Goal: Task Accomplishment & Management: Complete application form

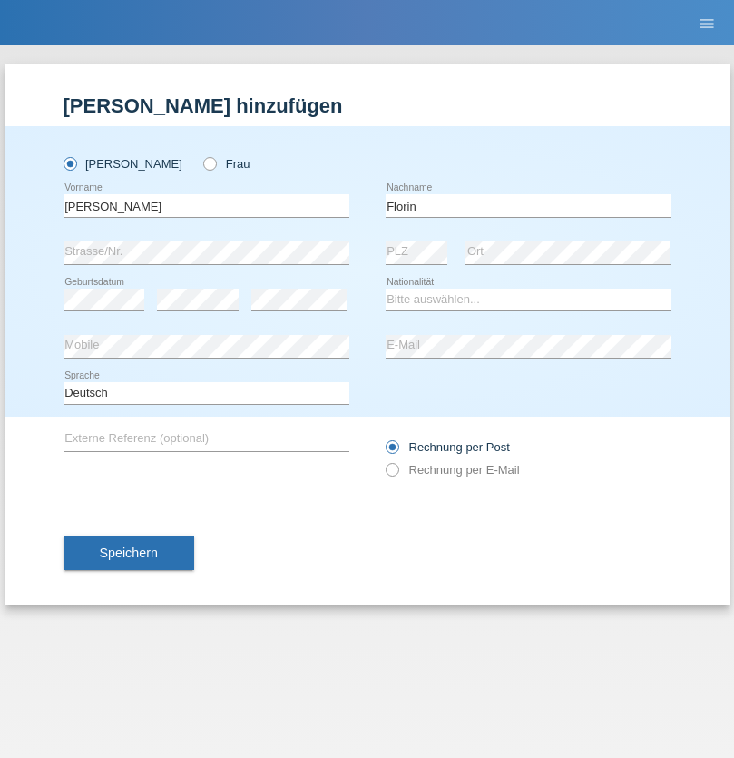
type input "Florin"
select select "RO"
select select "C"
select select "29"
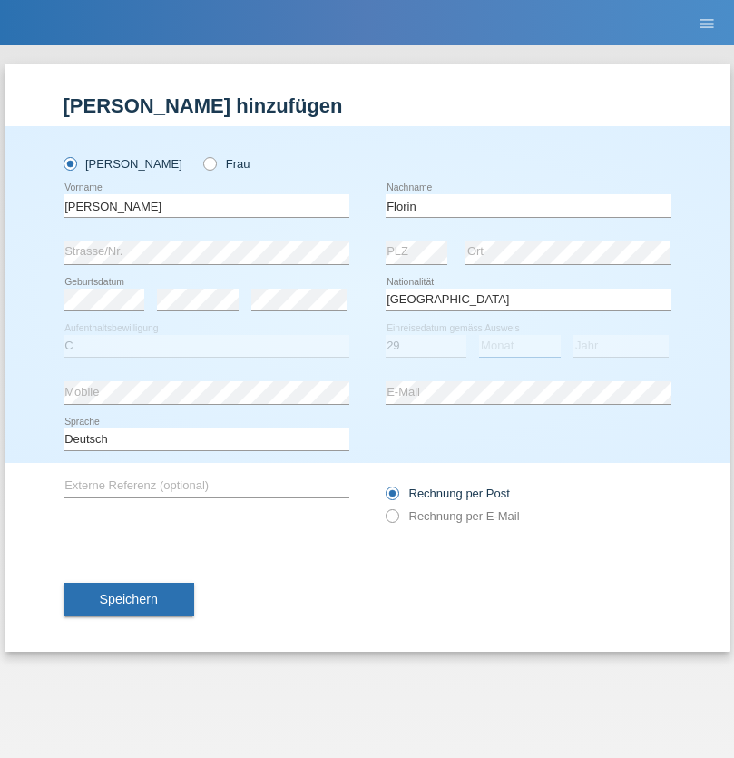
select select "02"
select select "2021"
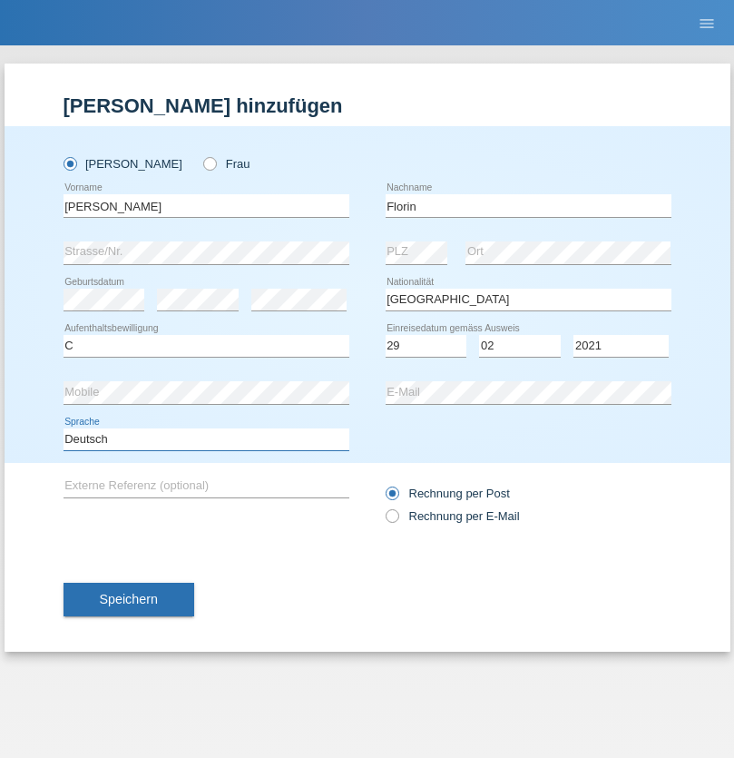
select select "en"
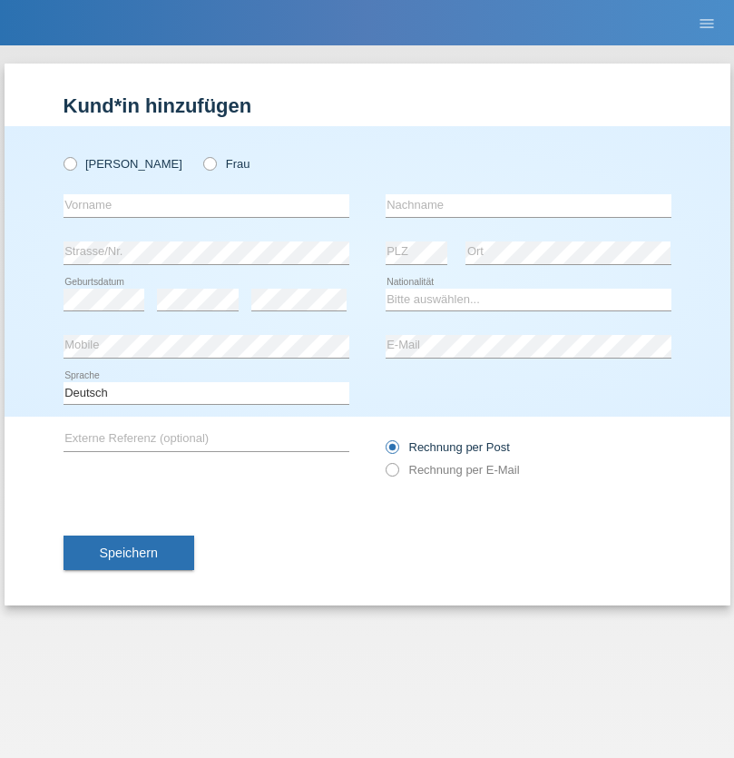
radio input "true"
click at [206, 205] on input "text" at bounding box center [207, 205] width 286 height 23
type input "Ruth"
click at [528, 205] on input "text" at bounding box center [529, 205] width 286 height 23
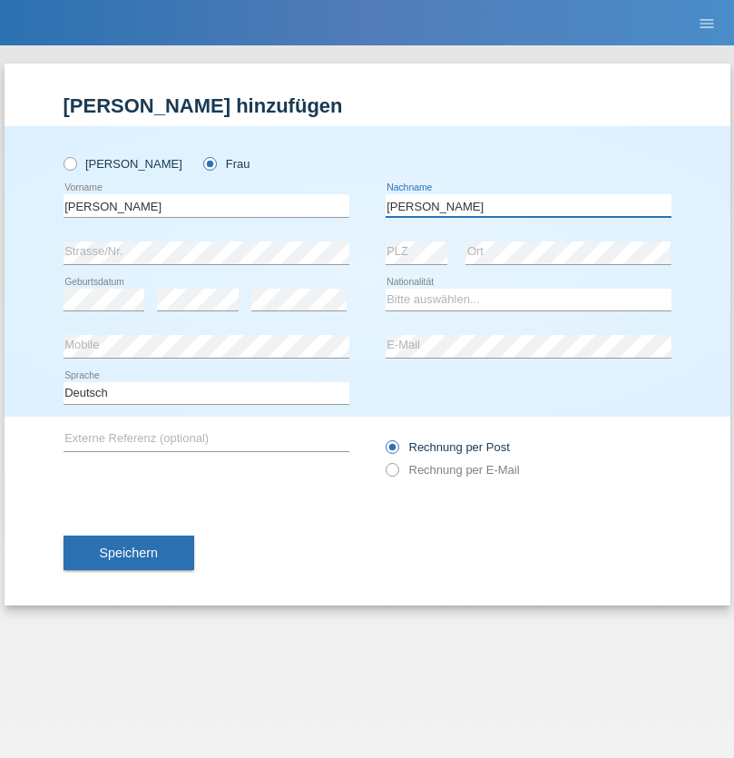
type input "Krebs"
select select "CH"
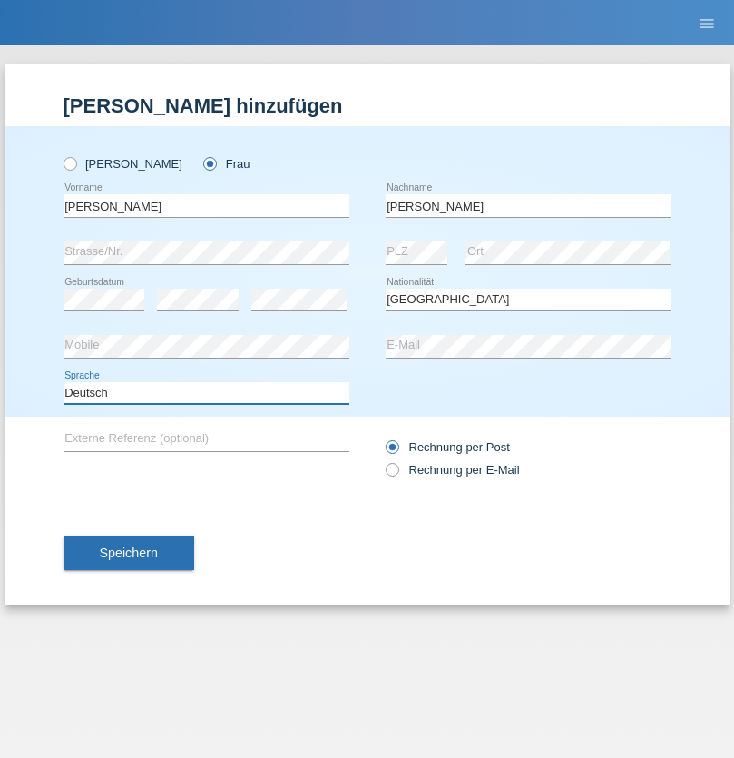
select select "en"
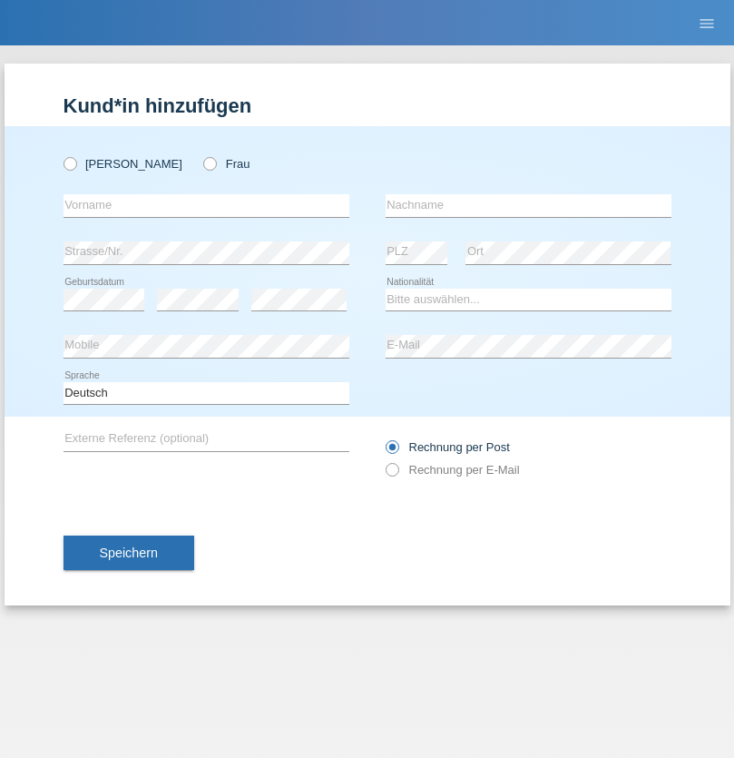
radio input "true"
click at [206, 205] on input "text" at bounding box center [207, 205] width 286 height 23
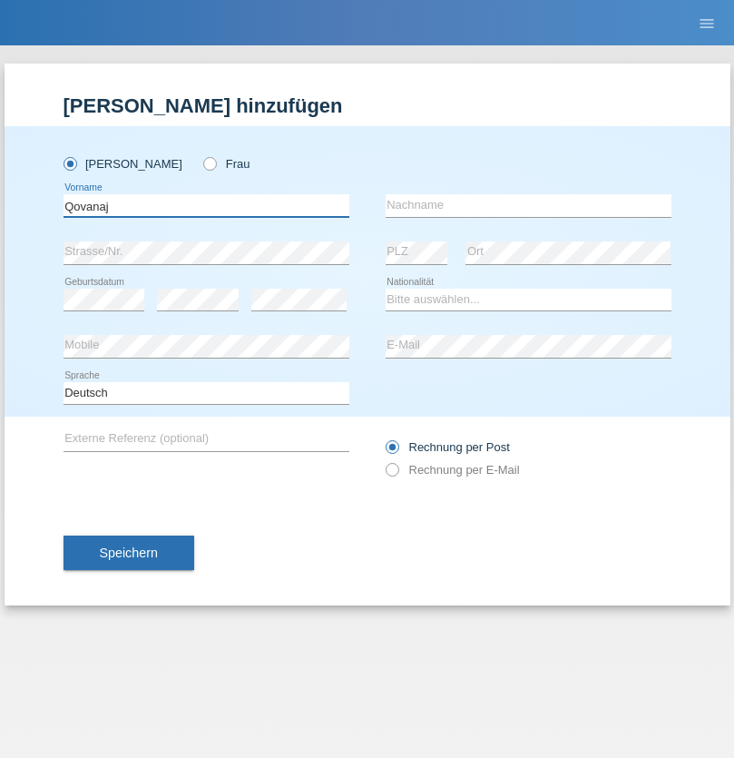
type input "Qovanaj"
click at [528, 205] on input "text" at bounding box center [529, 205] width 286 height 23
type input "Shaban"
select select "CH"
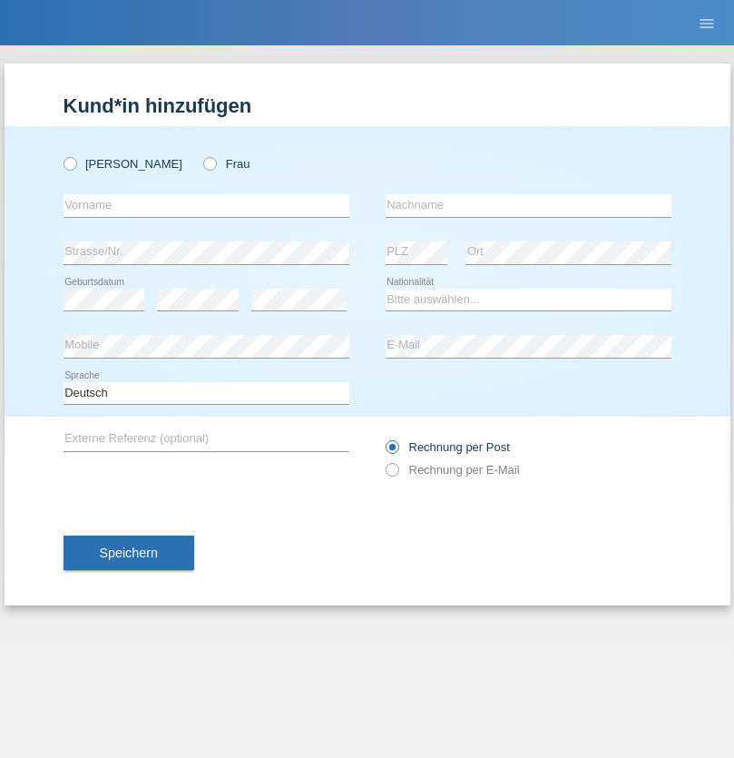
radio input "true"
click at [206, 205] on input "text" at bounding box center [207, 205] width 286 height 23
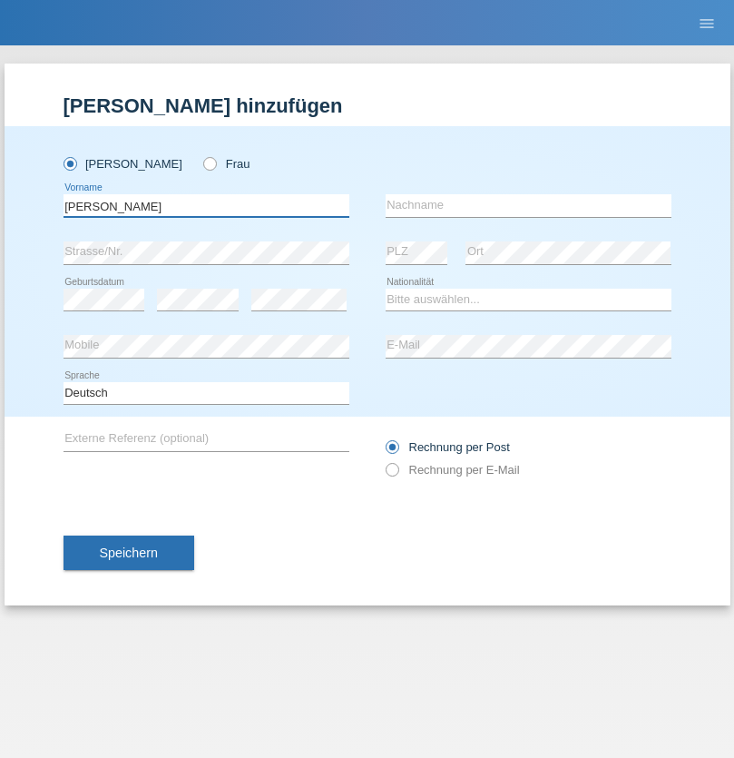
type input "Edielson"
click at [528, 205] on input "text" at bounding box center [529, 205] width 286 height 23
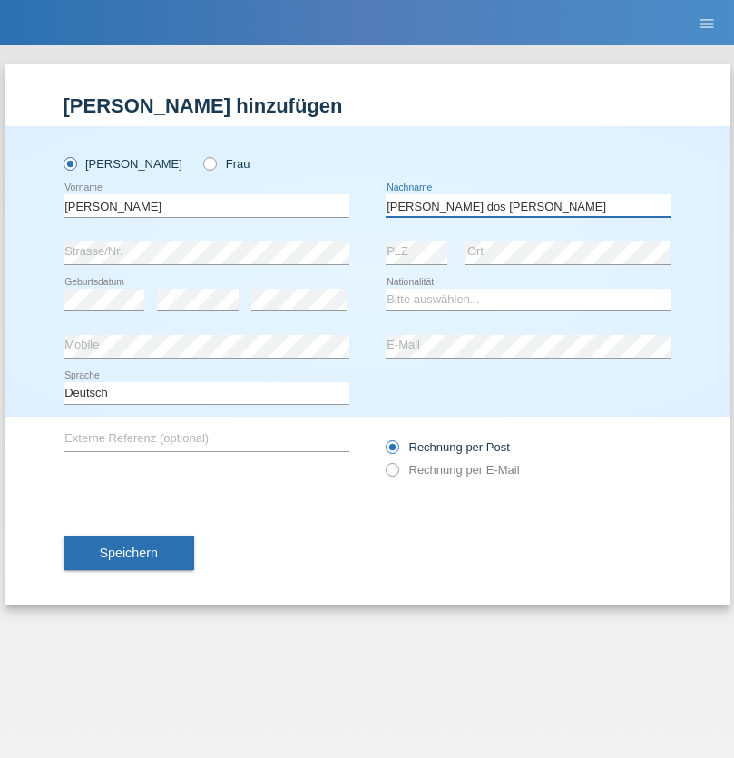
type input "Miranda dos santos filho"
select select "BN"
select select "C"
select select "01"
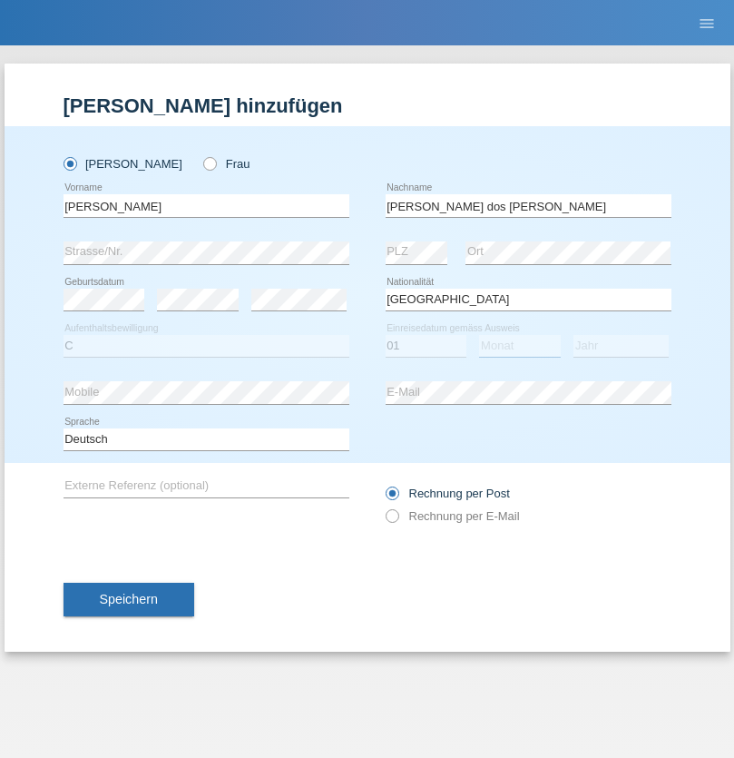
select select "04"
select select "2015"
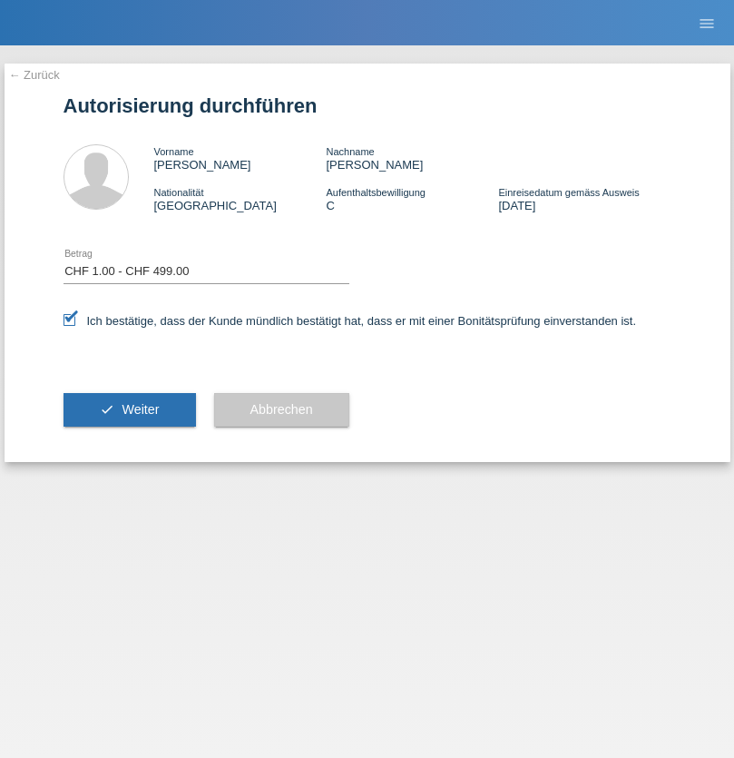
select select "1"
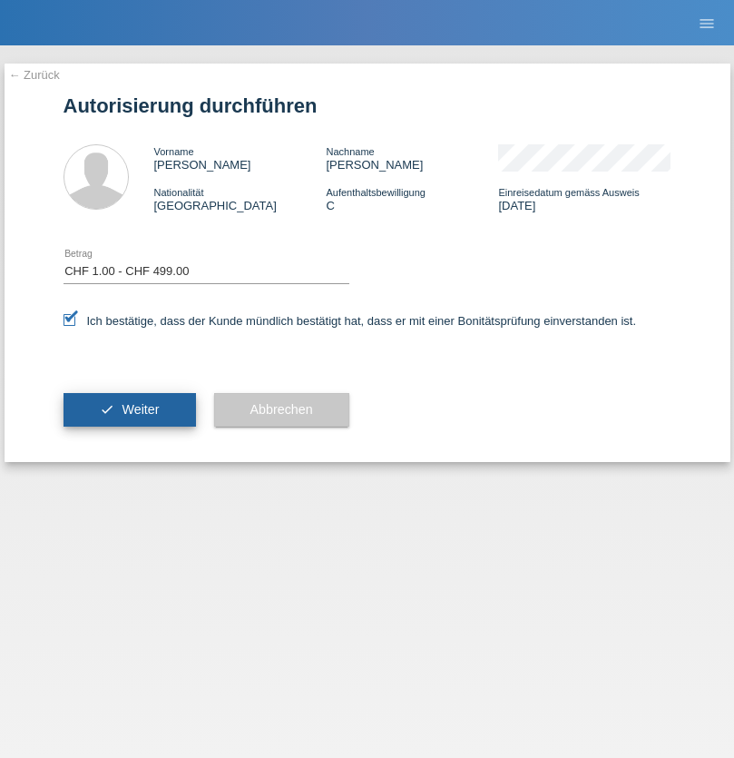
click at [129, 409] on span "Weiter" at bounding box center [140, 409] width 37 height 15
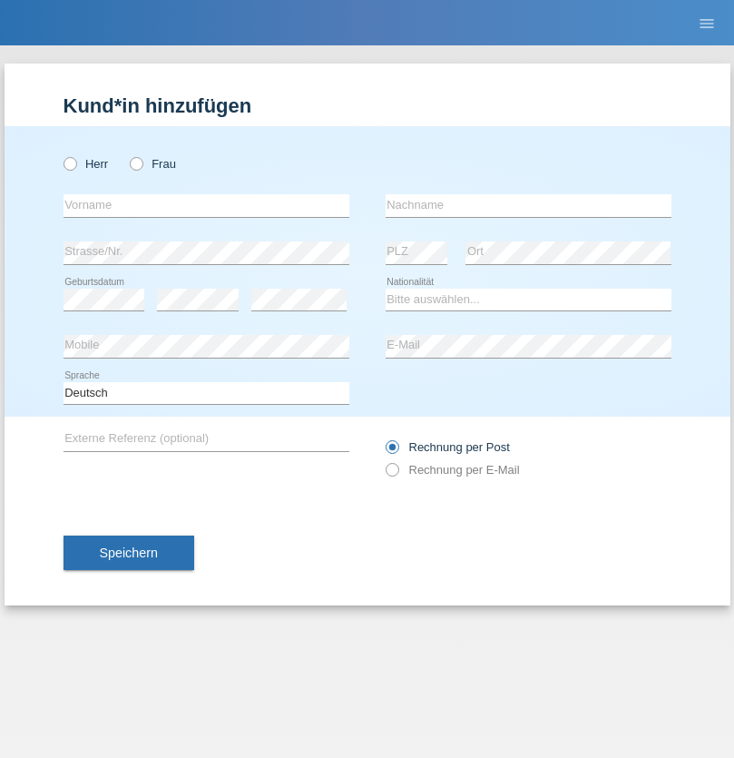
radio input "true"
click at [206, 205] on input "text" at bounding box center [207, 205] width 286 height 23
type input "Florentin"
click at [528, 205] on input "text" at bounding box center [529, 205] width 286 height 23
type input "Prenkaj"
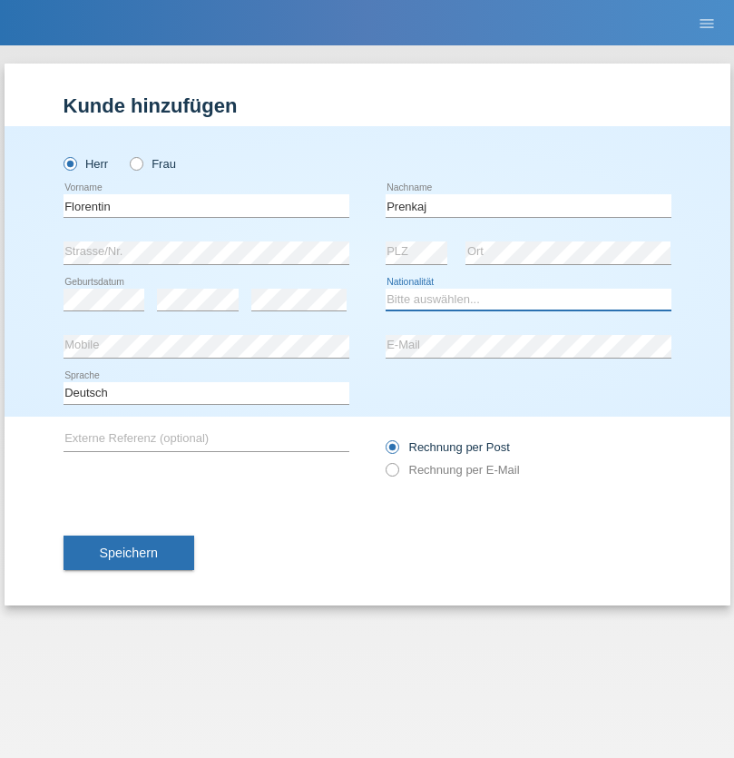
select select "CH"
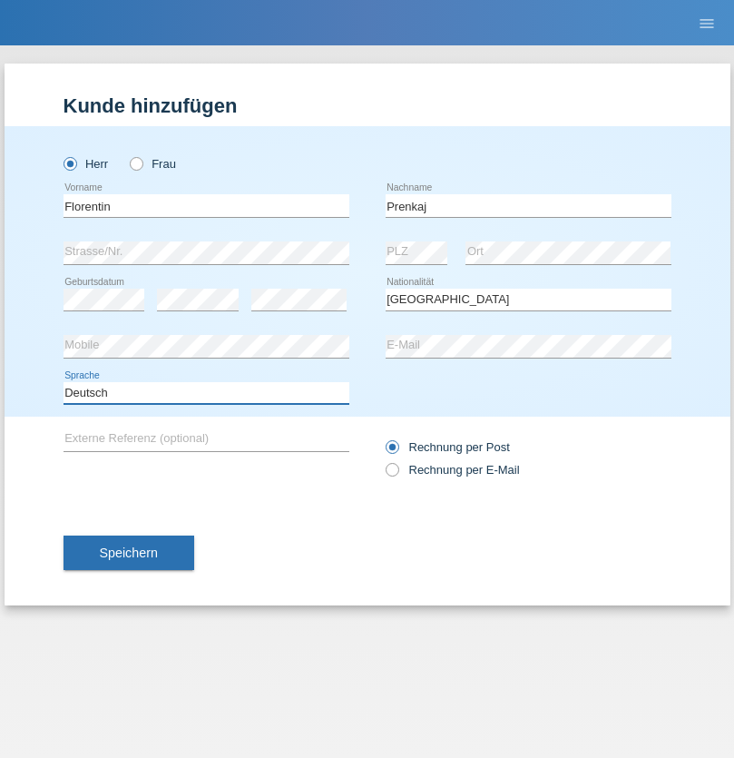
select select "en"
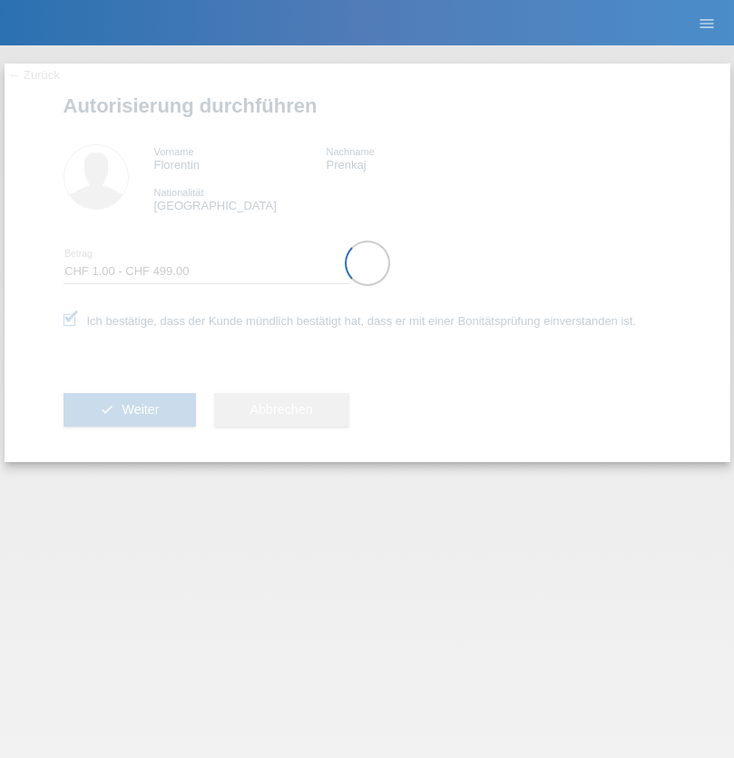
select select "1"
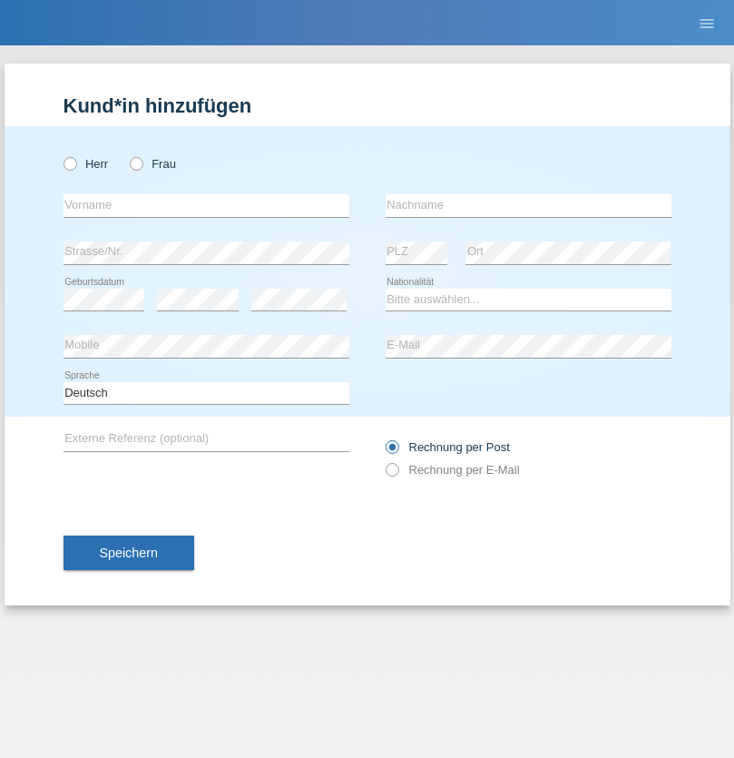
radio input "true"
click at [206, 205] on input "text" at bounding box center [207, 205] width 286 height 23
type input "VEILLANCE"
click at [528, 205] on input "text" at bounding box center [529, 205] width 286 height 23
type input "DEUTCHA"
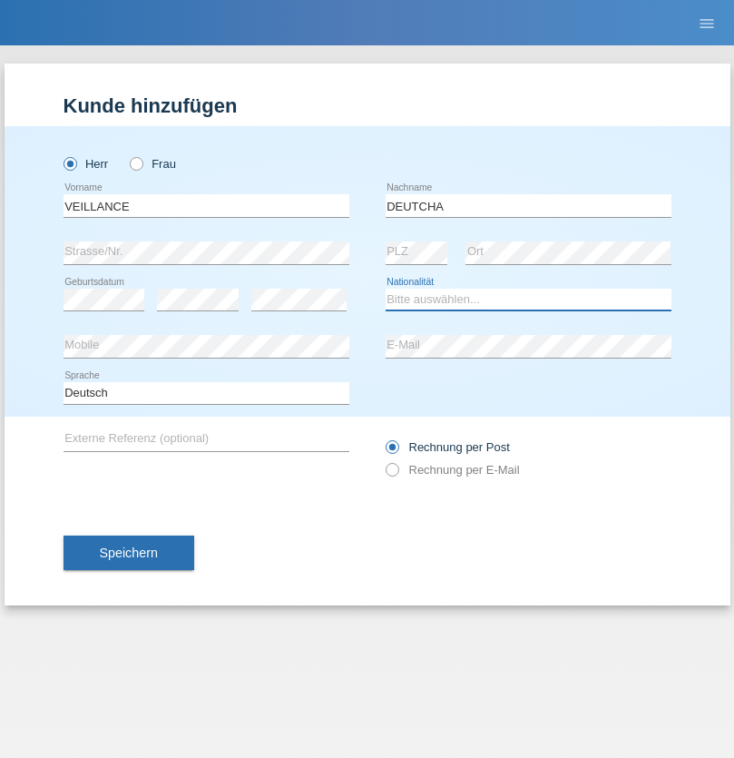
select select "CM"
select select "C"
select select "19"
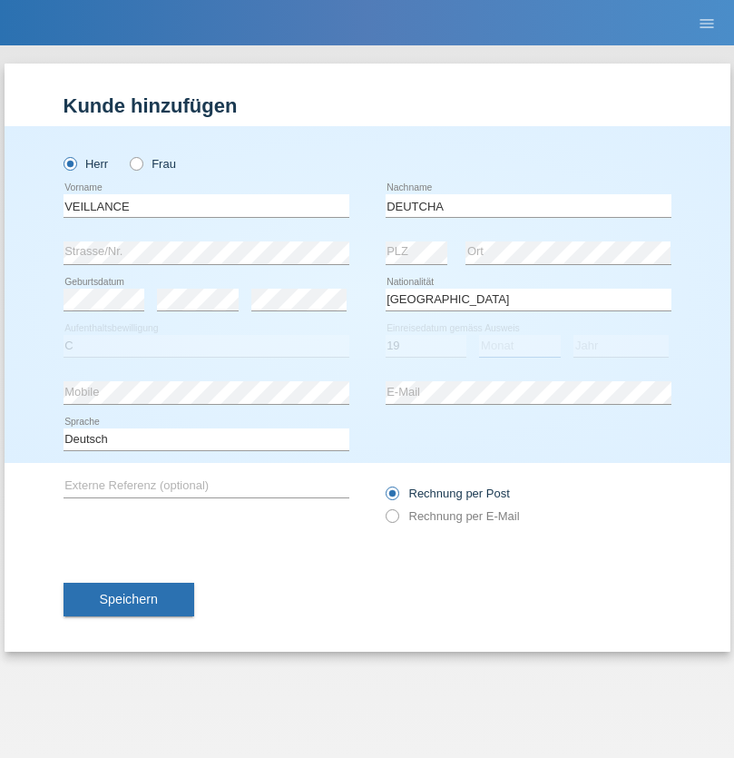
select select "09"
select select "2021"
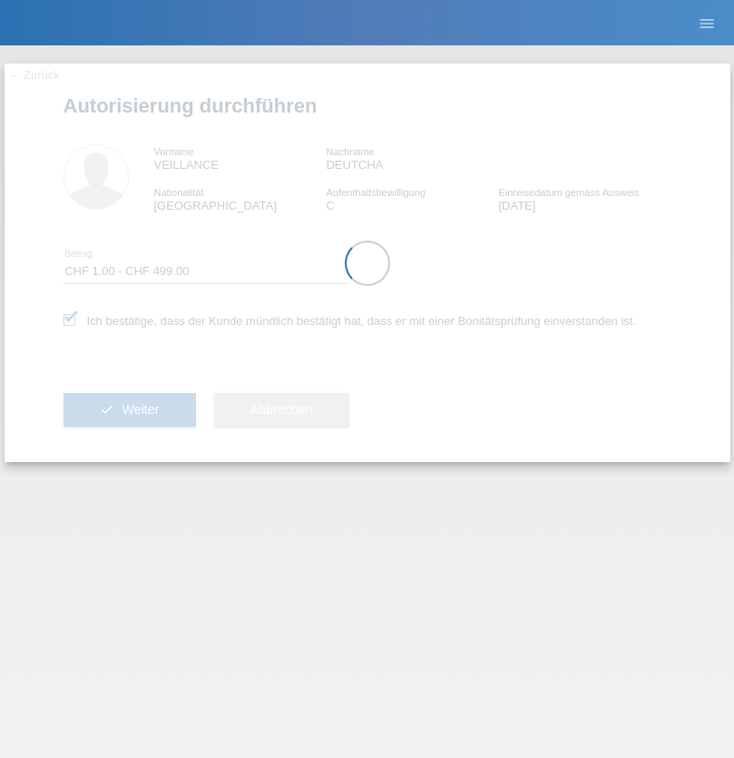
select select "1"
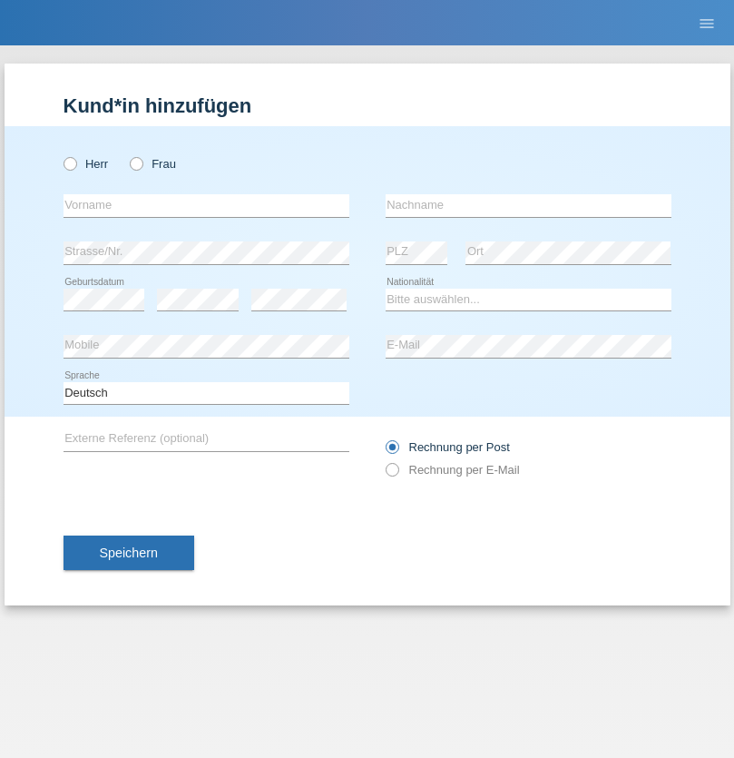
radio input "true"
click at [206, 205] on input "text" at bounding box center [207, 205] width 286 height 23
type input "Wullschleger"
click at [528, 205] on input "text" at bounding box center [529, 205] width 286 height 23
type input "Shana"
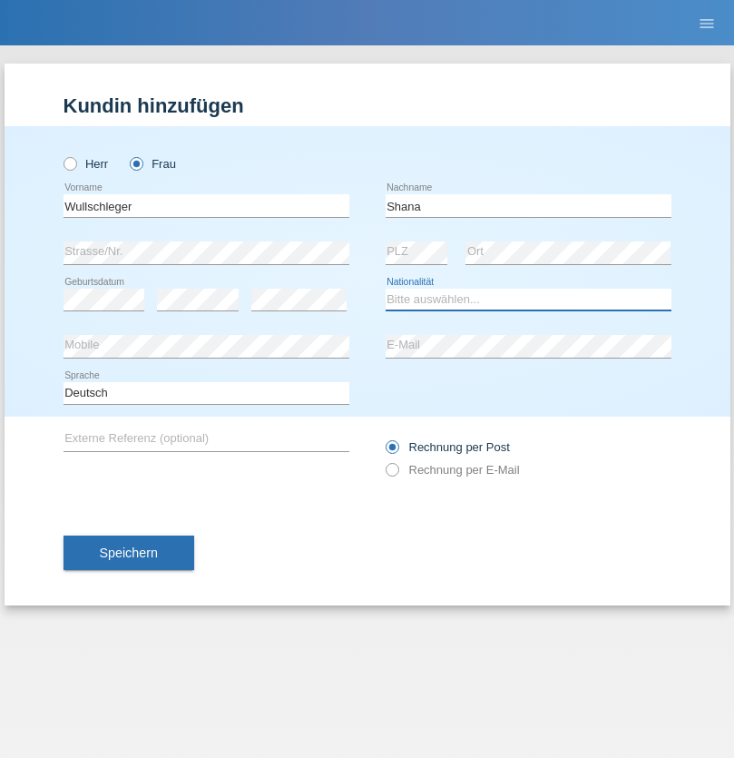
select select "CH"
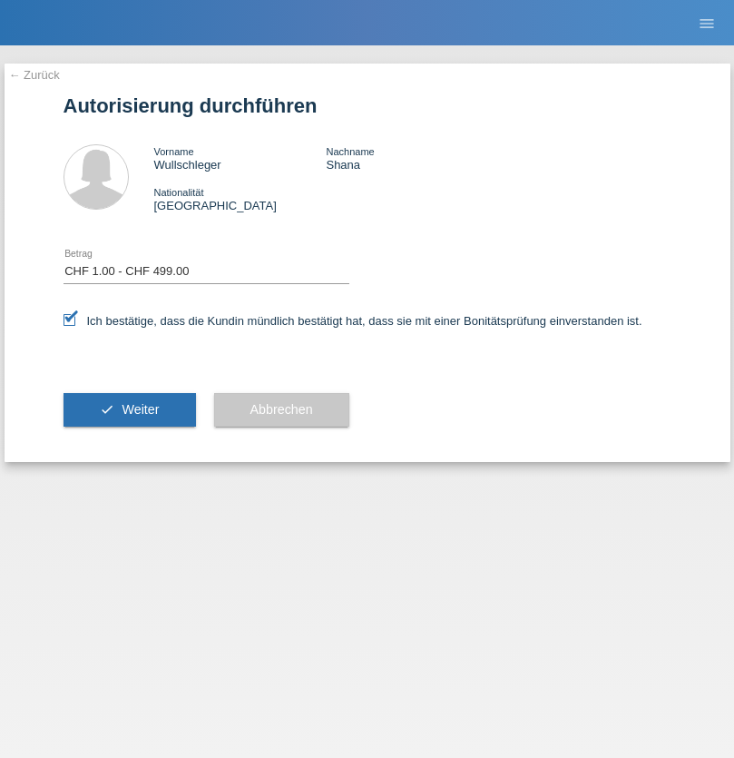
select select "1"
click at [129, 409] on span "Weiter" at bounding box center [140, 409] width 37 height 15
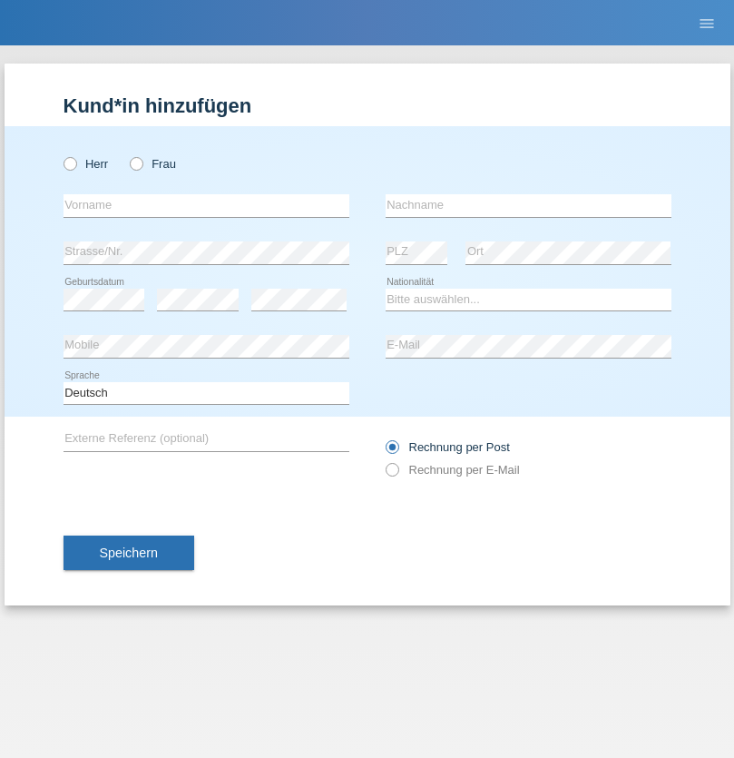
radio input "true"
click at [206, 205] on input "text" at bounding box center [207, 205] width 286 height 23
type input "Oezgür"
click at [528, 205] on input "text" at bounding box center [529, 205] width 286 height 23
type input "Halis"
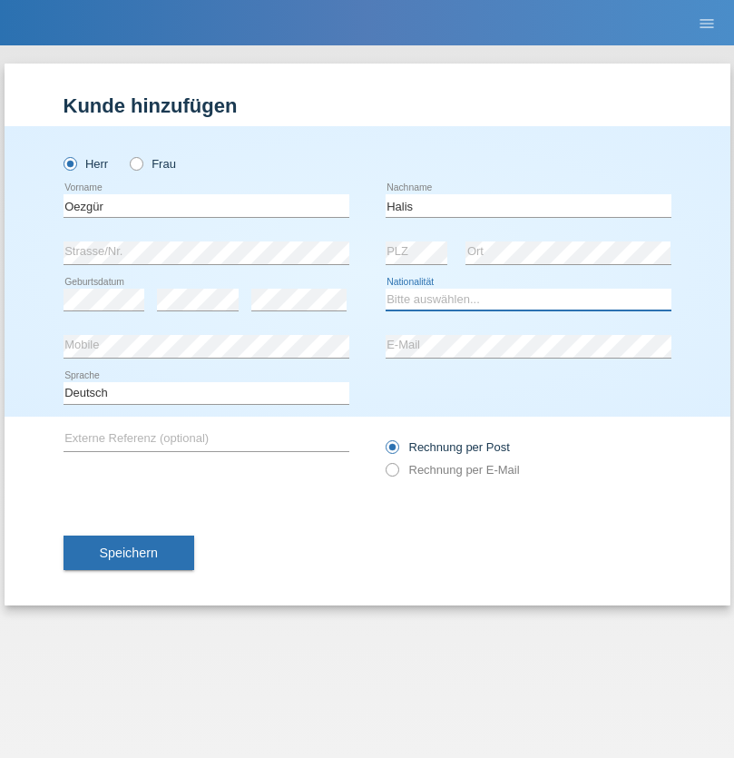
select select "CH"
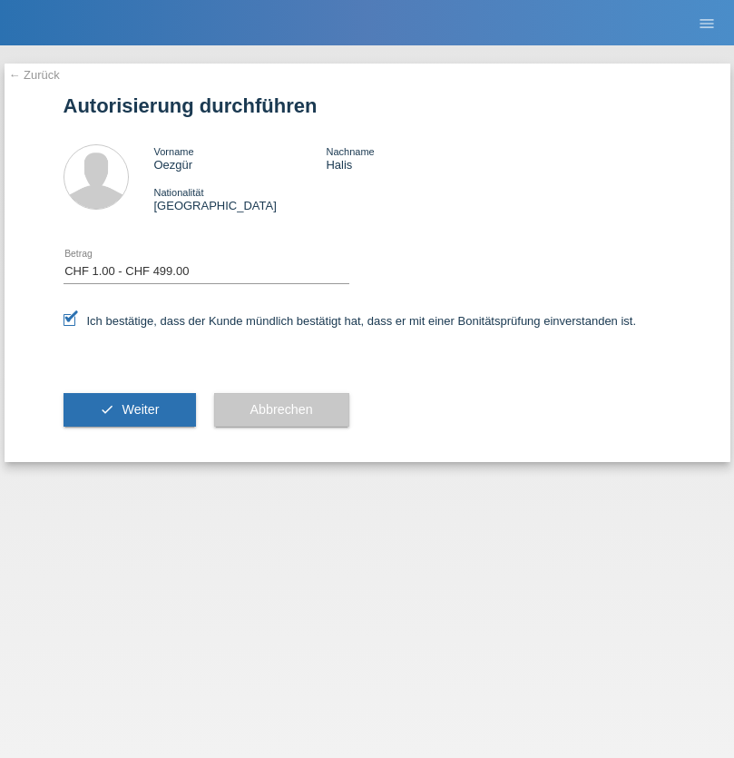
select select "1"
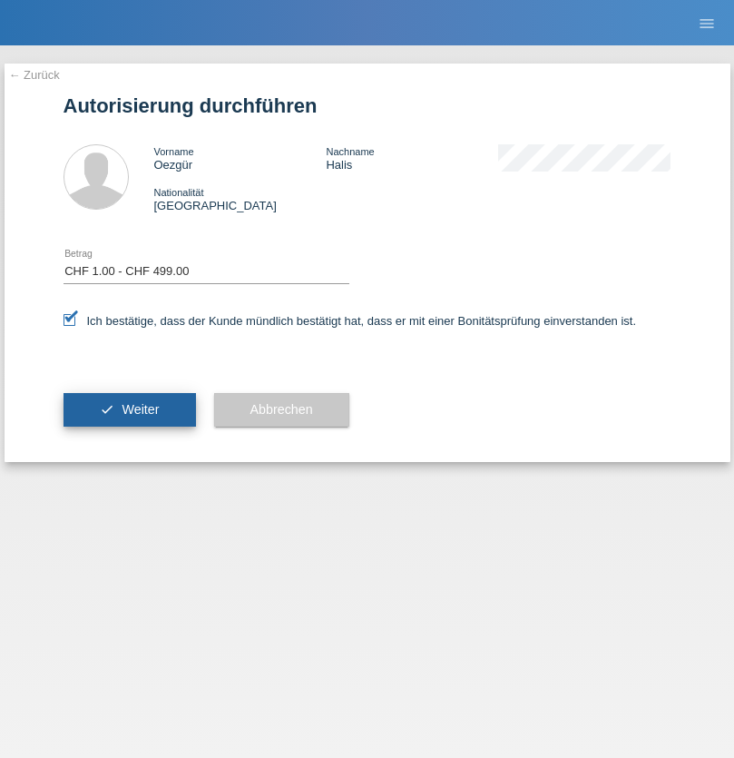
click at [129, 409] on span "Weiter" at bounding box center [140, 409] width 37 height 15
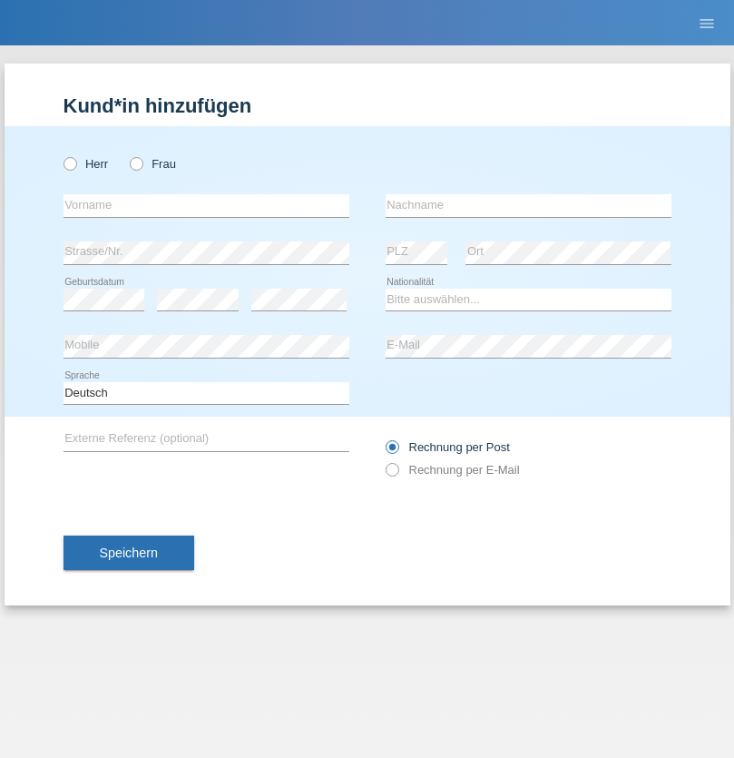
radio input "true"
click at [206, 205] on input "text" at bounding box center [207, 205] width 286 height 23
type input "[PERSON_NAME]"
click at [528, 205] on input "text" at bounding box center [529, 205] width 286 height 23
type input "Weinlein"
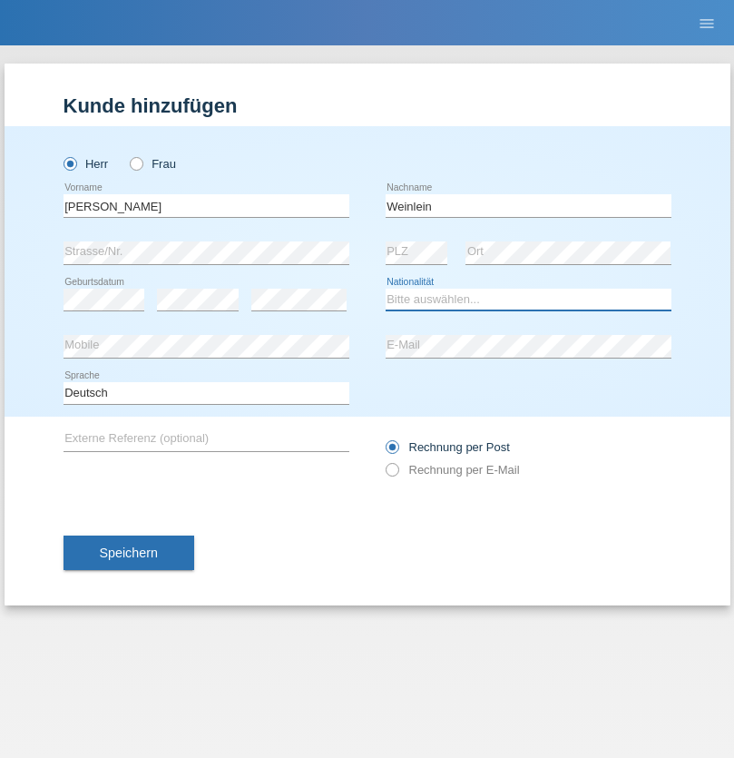
select select "CH"
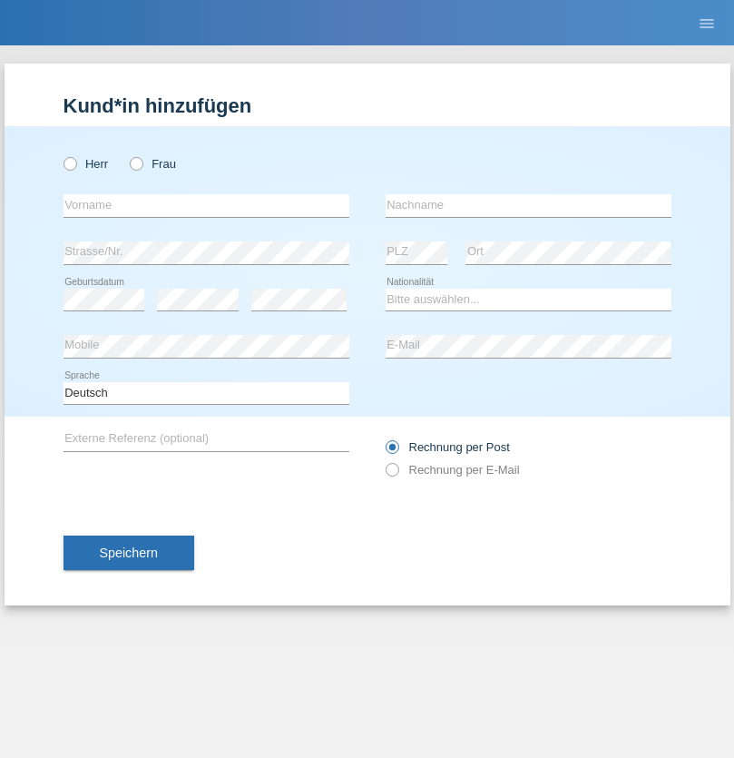
radio input "true"
click at [206, 205] on input "text" at bounding box center [207, 205] width 286 height 23
type input "Jashari lmeri"
click at [528, 205] on input "text" at bounding box center [529, 205] width 286 height 23
type input "Rabije"
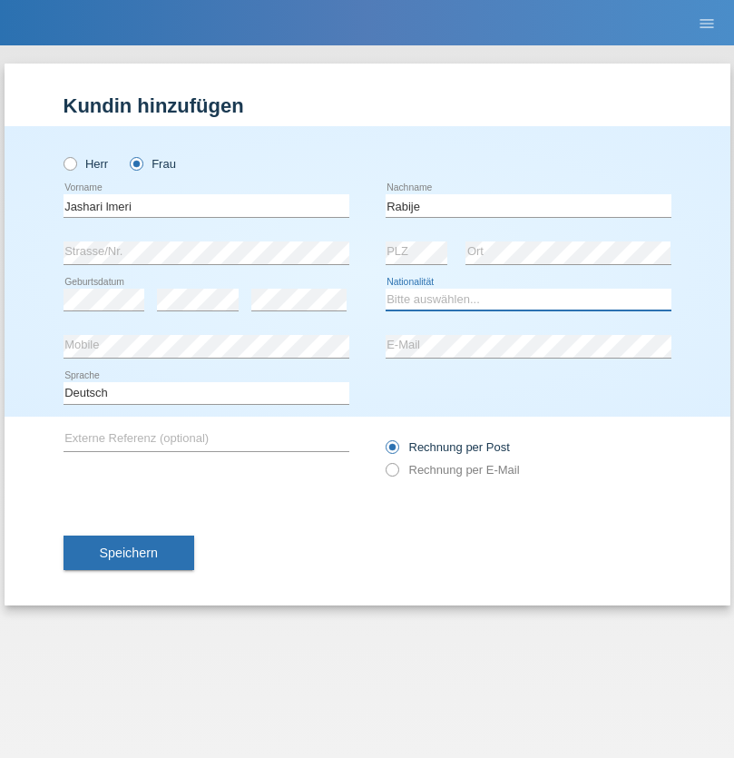
select select "CH"
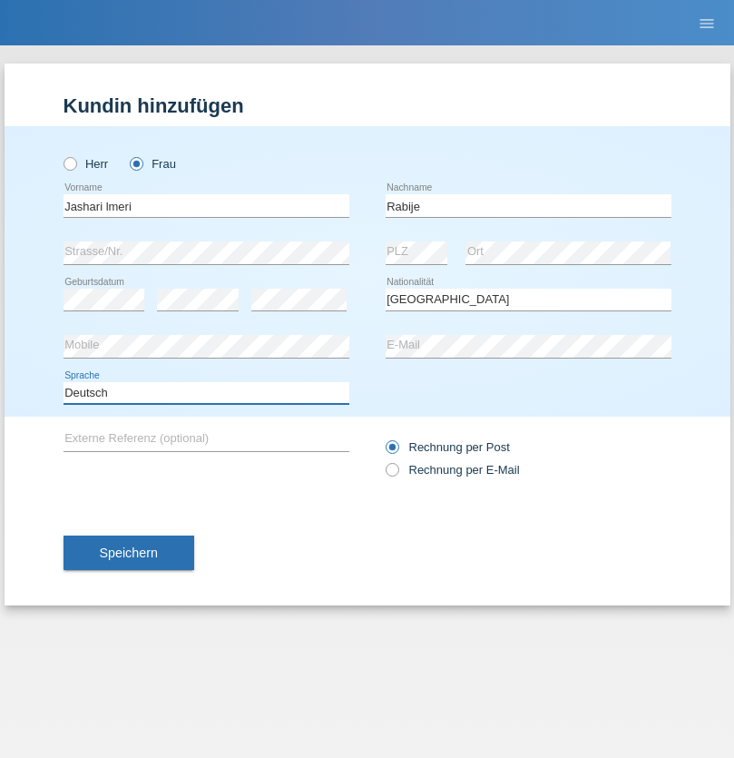
select select "en"
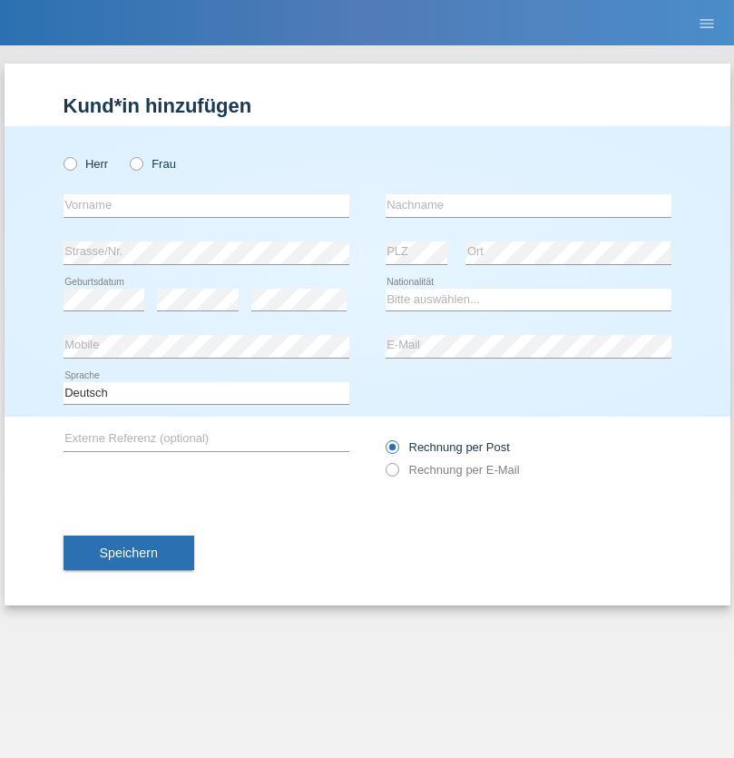
radio input "true"
click at [206, 205] on input "text" at bounding box center [207, 205] width 286 height 23
type input "firat"
click at [528, 205] on input "text" at bounding box center [529, 205] width 286 height 23
type input "kara"
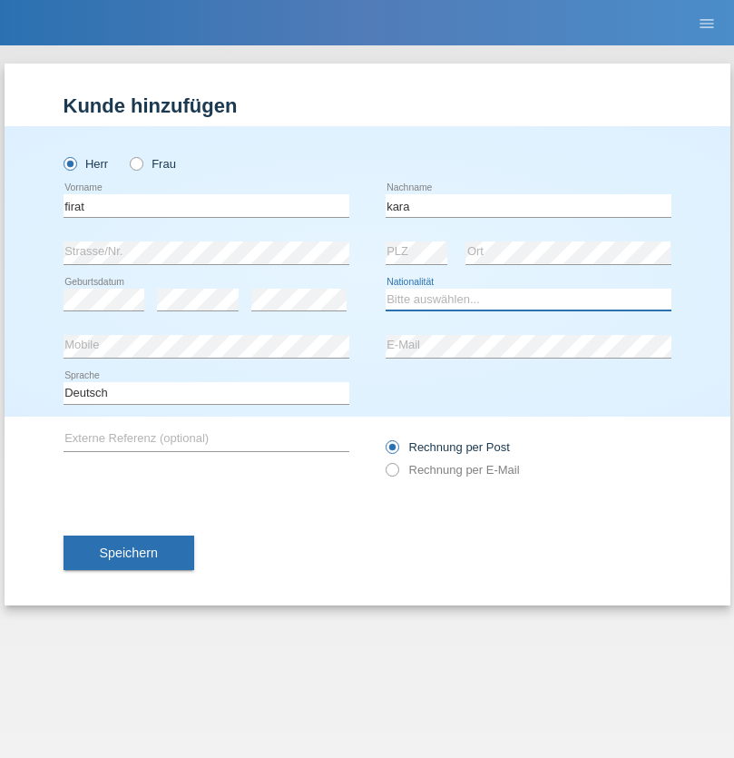
select select "CH"
radio input "true"
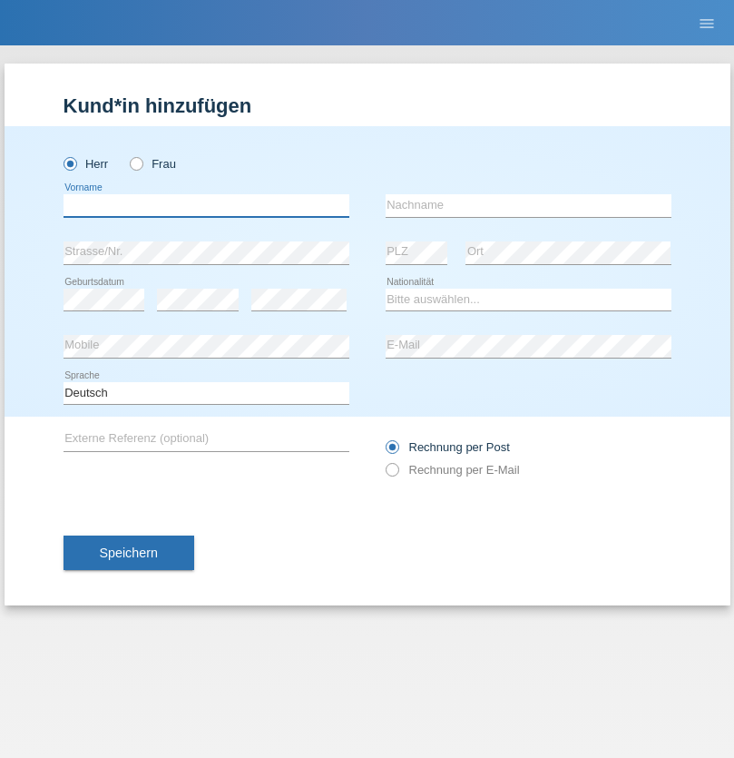
click at [206, 205] on input "text" at bounding box center [207, 205] width 286 height 23
type input "Gigov"
click at [528, 205] on input "text" at bounding box center [529, 205] width 286 height 23
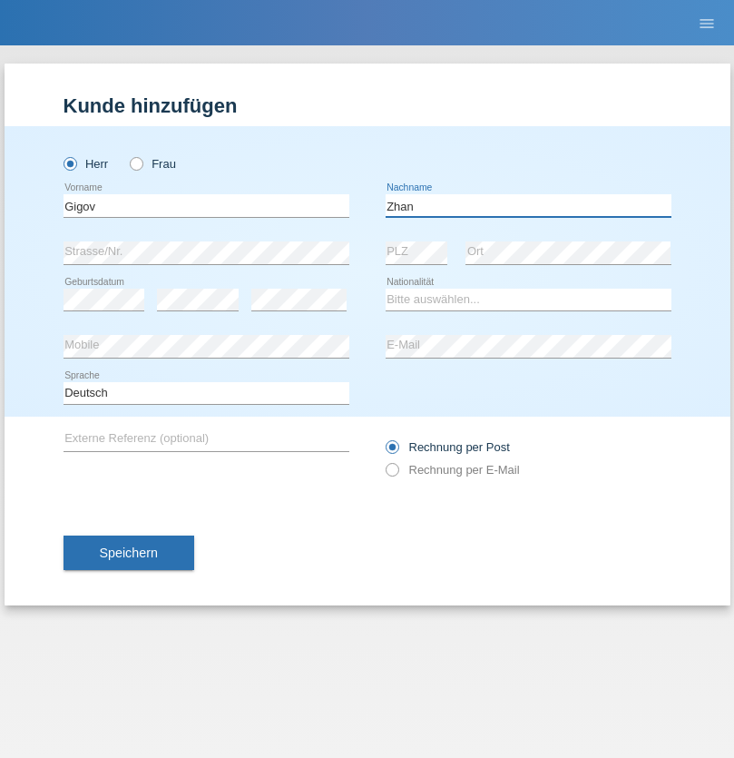
type input "Zhan"
select select "BG"
select select "C"
select select "23"
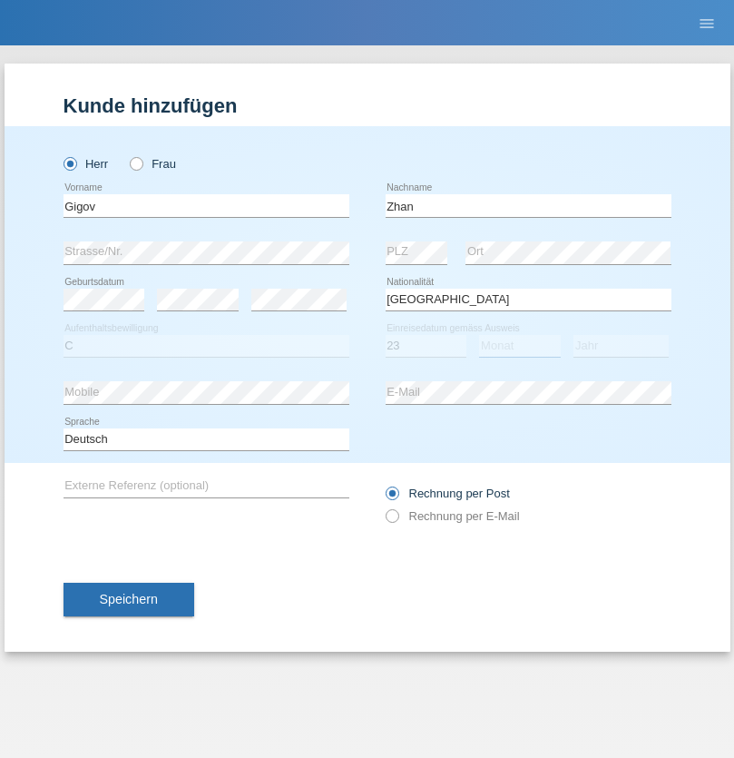
select select "10"
select select "2021"
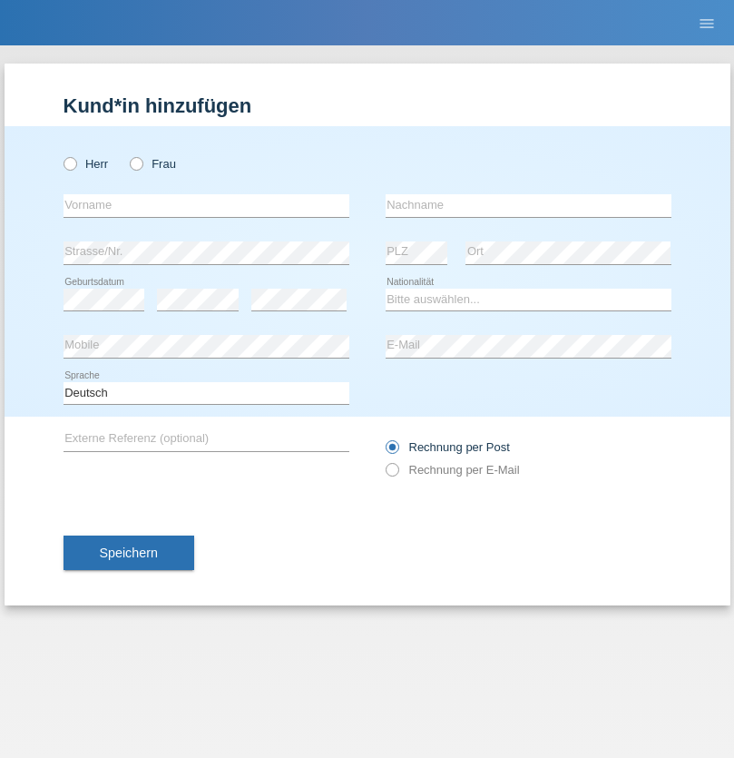
radio input "true"
click at [206, 205] on input "text" at bounding box center [207, 205] width 286 height 23
type input "Amand"
click at [528, 205] on input "text" at bounding box center [529, 205] width 286 height 23
type input "Pires"
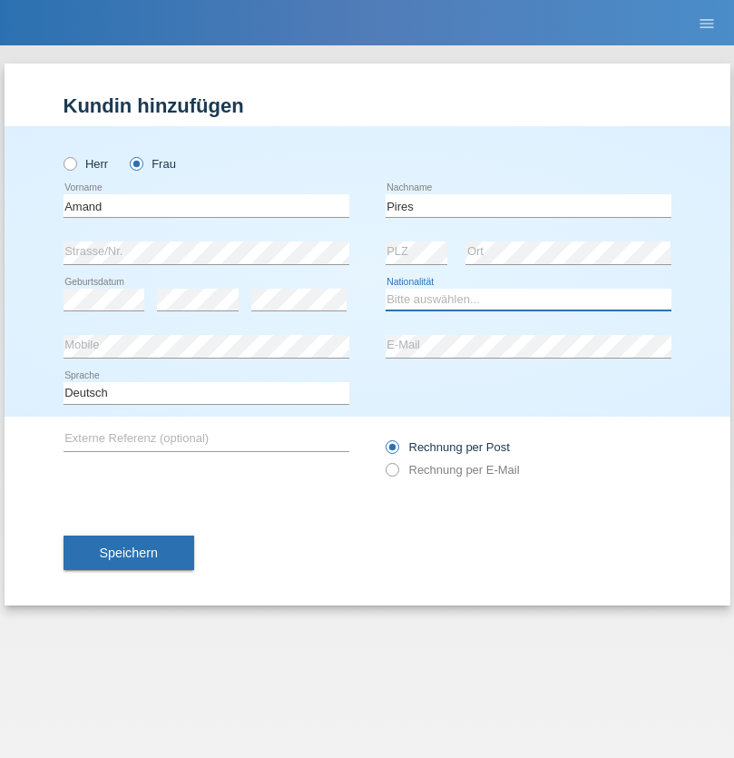
select select "CH"
radio input "true"
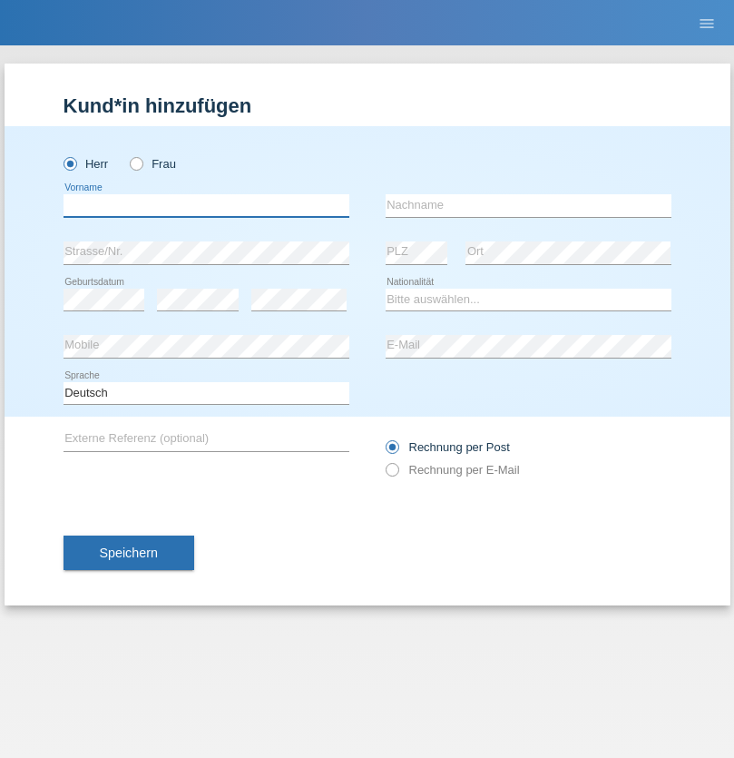
click at [206, 205] on input "text" at bounding box center [207, 205] width 286 height 23
type input "[PERSON_NAME]"
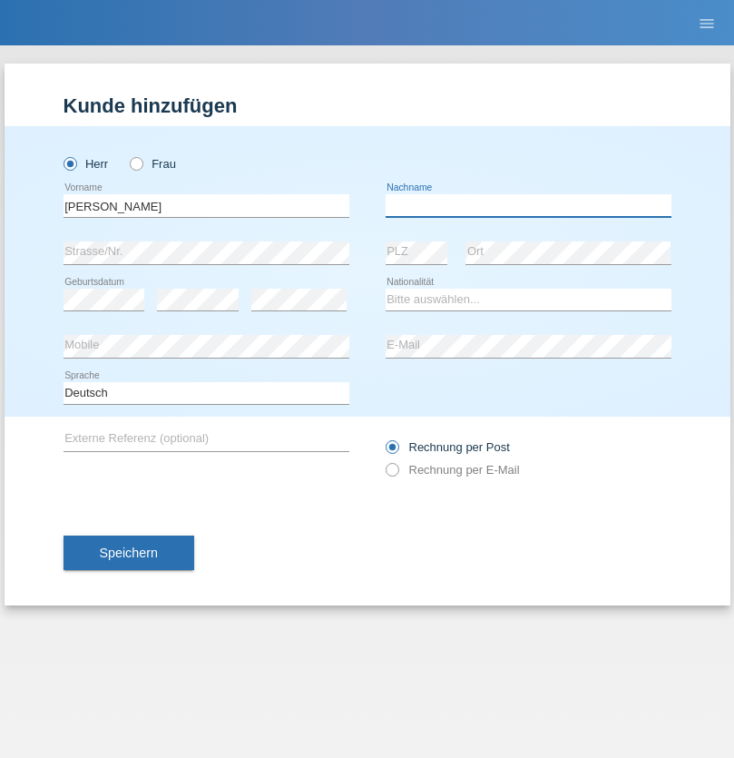
click at [528, 205] on input "text" at bounding box center [529, 205] width 286 height 23
type input "Saidi"
select select "CH"
radio input "true"
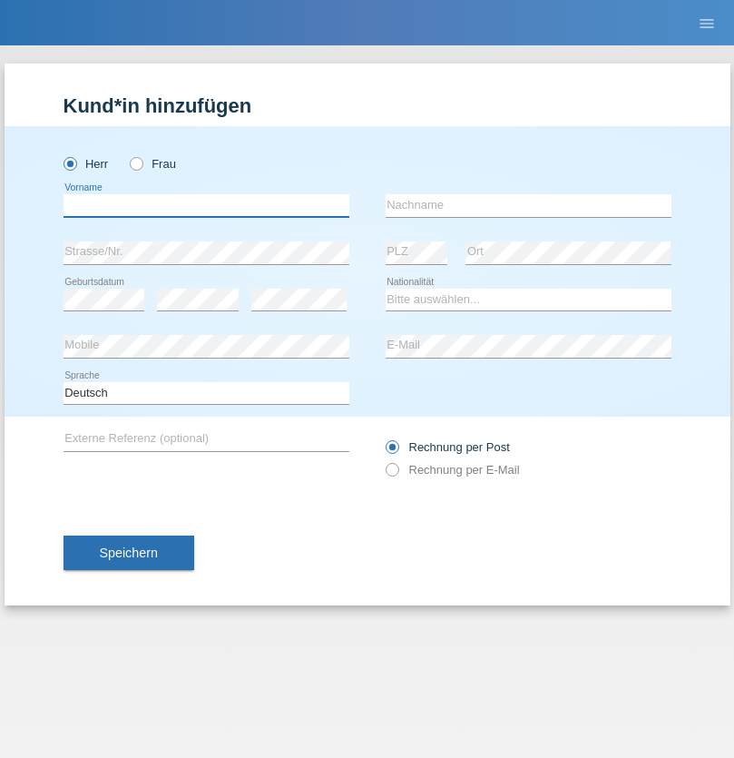
click at [206, 205] on input "text" at bounding box center [207, 205] width 286 height 23
type input "Matusa"
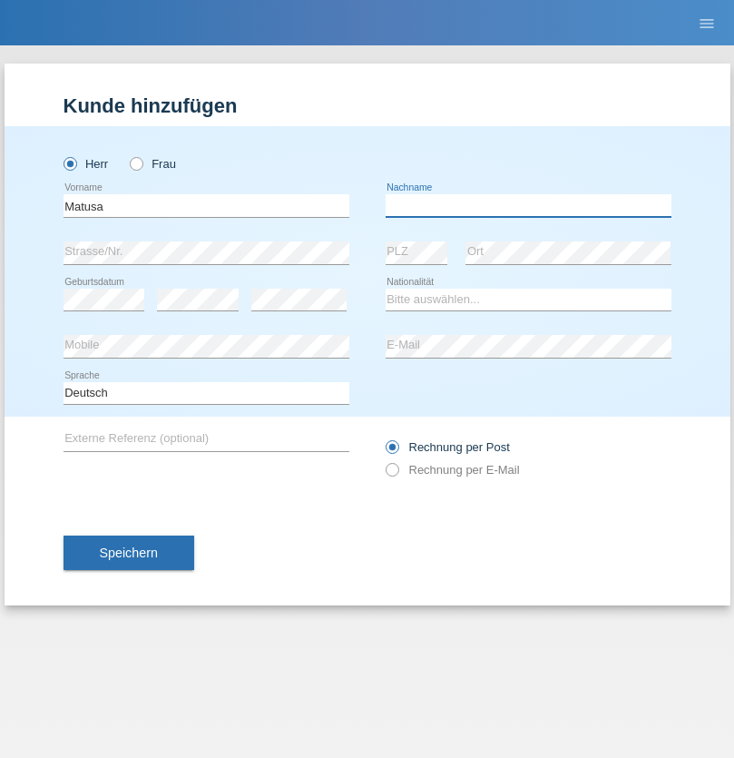
click at [528, 205] on input "text" at bounding box center [529, 205] width 286 height 23
type input "[PERSON_NAME]"
select select "OM"
select select "C"
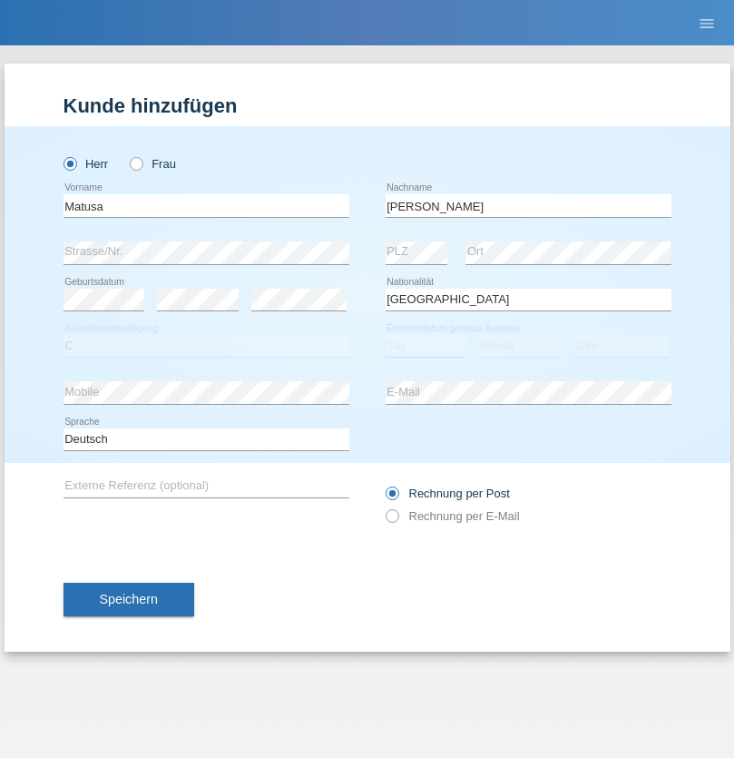
select select "01"
select select "06"
select select "2016"
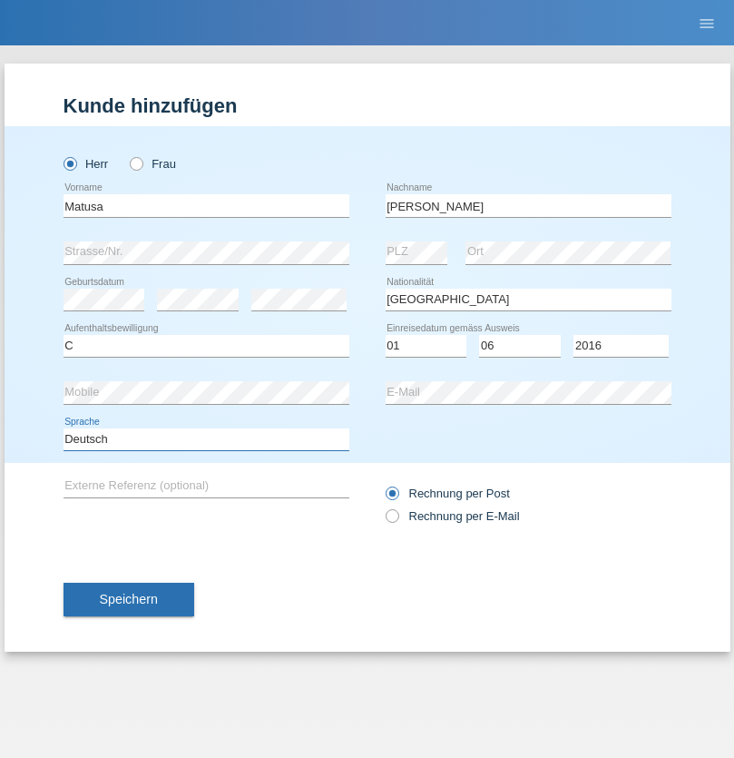
select select "en"
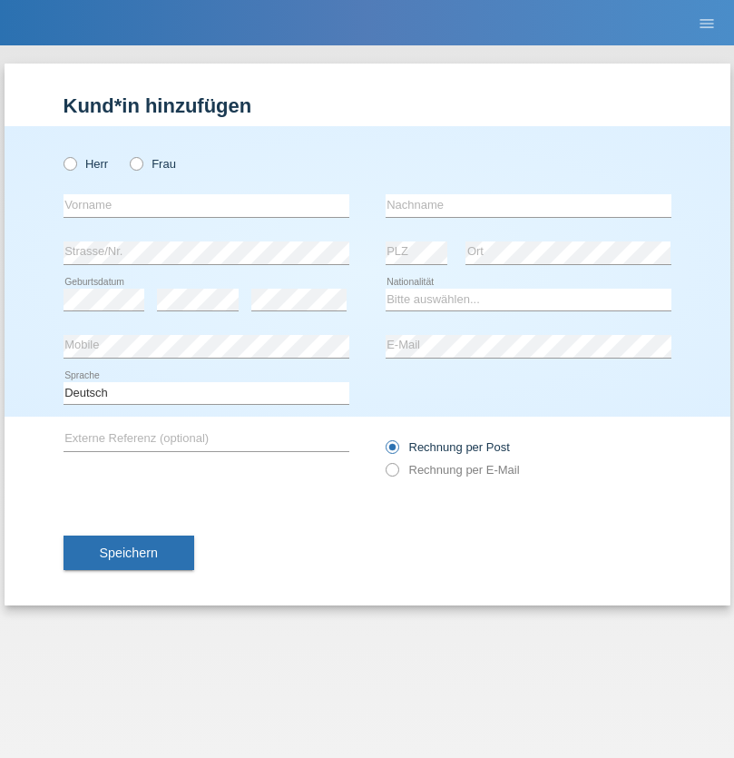
radio input "true"
click at [206, 205] on input "text" at bounding box center [207, 205] width 286 height 23
type input "[PERSON_NAME]"
click at [528, 205] on input "text" at bounding box center [529, 205] width 286 height 23
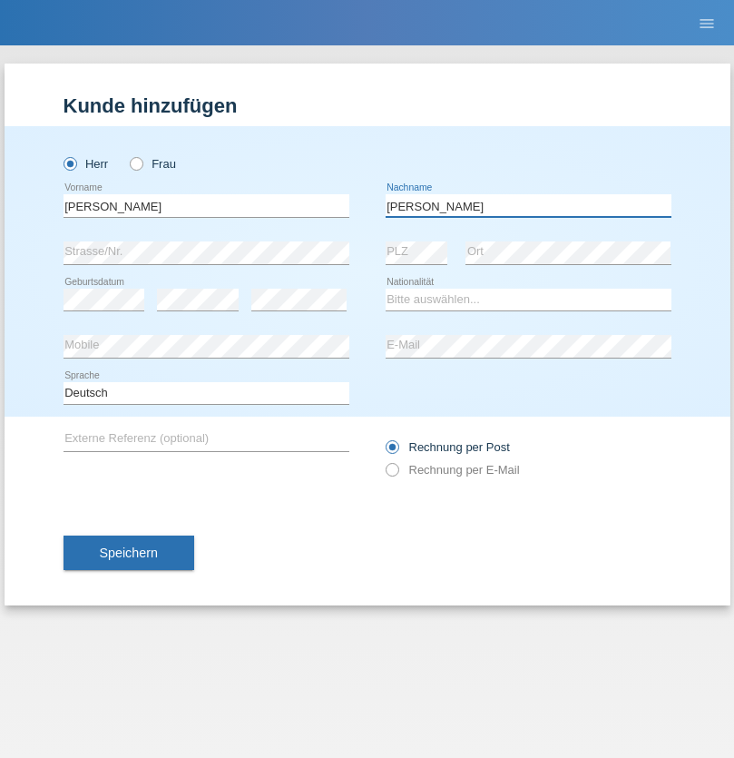
type input "[PERSON_NAME]"
select select "PT"
select select "C"
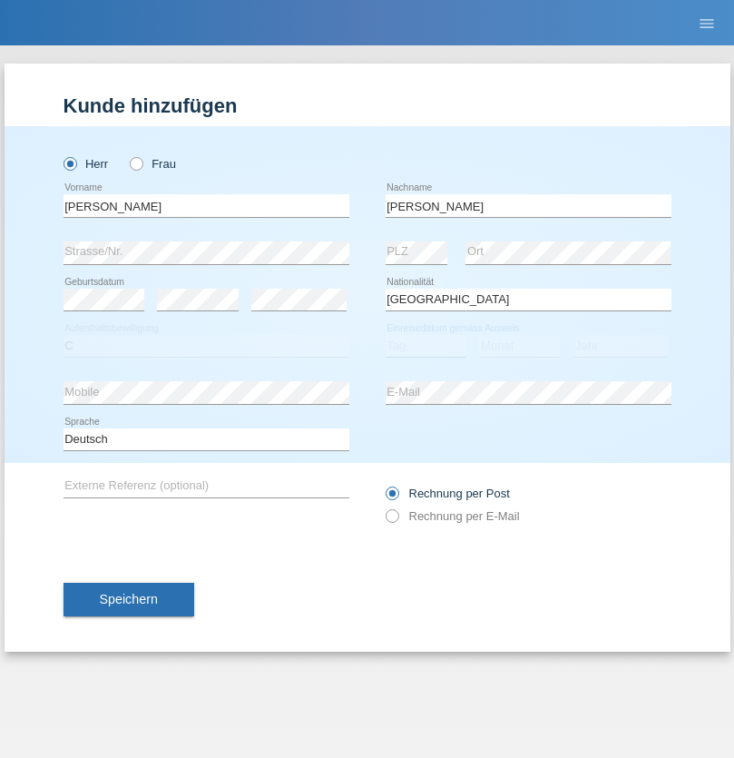
select select "23"
select select "08"
select select "2021"
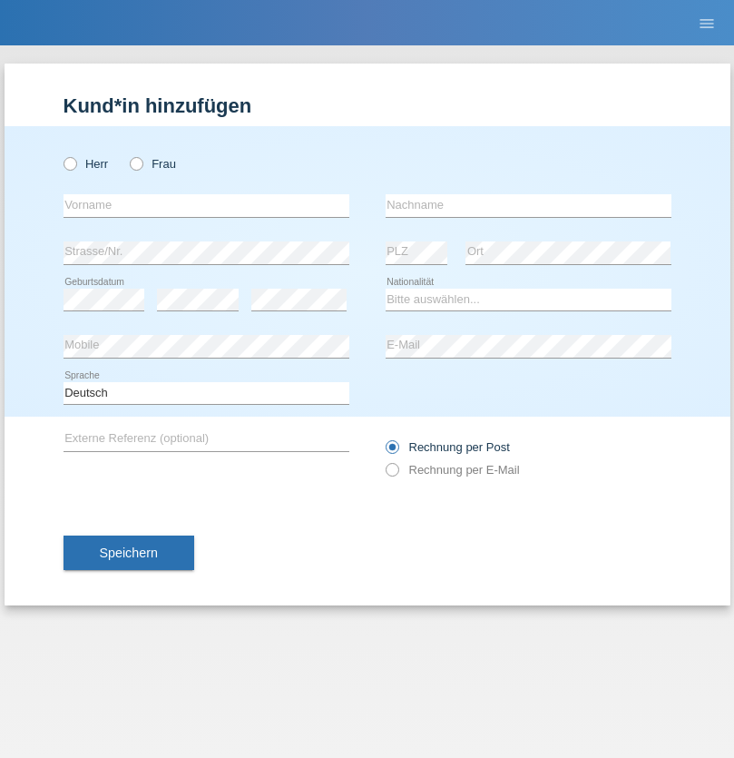
radio input "true"
click at [206, 205] on input "text" at bounding box center [207, 205] width 286 height 23
type input "[PERSON_NAME]"
click at [528, 205] on input "text" at bounding box center [529, 205] width 286 height 23
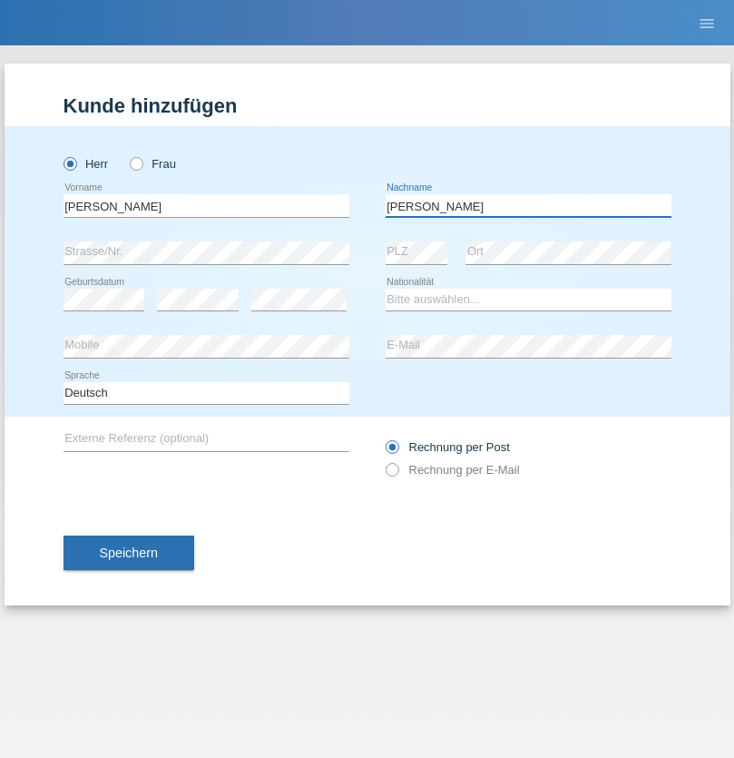
type input "[PERSON_NAME]"
select select "CH"
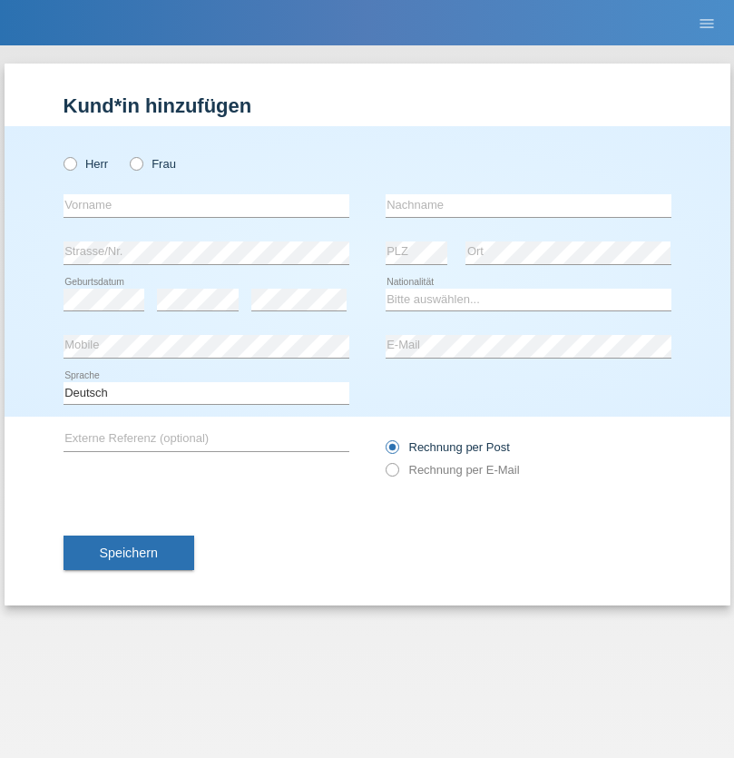
radio input "true"
click at [206, 205] on input "text" at bounding box center [207, 205] width 286 height 23
type input "Szilvia"
click at [528, 205] on input "text" at bounding box center [529, 205] width 286 height 23
type input "Olakh"
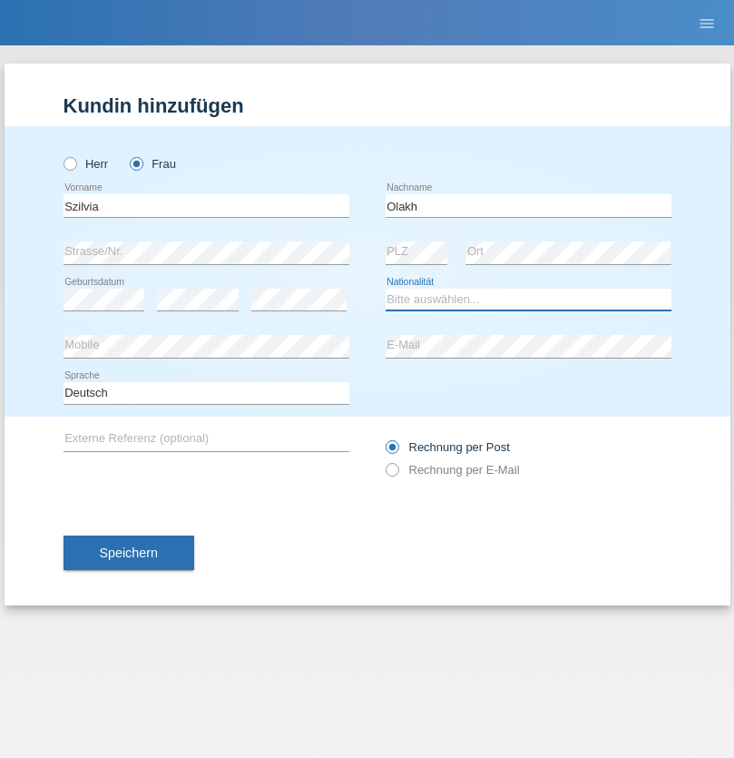
select select "UA"
select select "C"
select select "14"
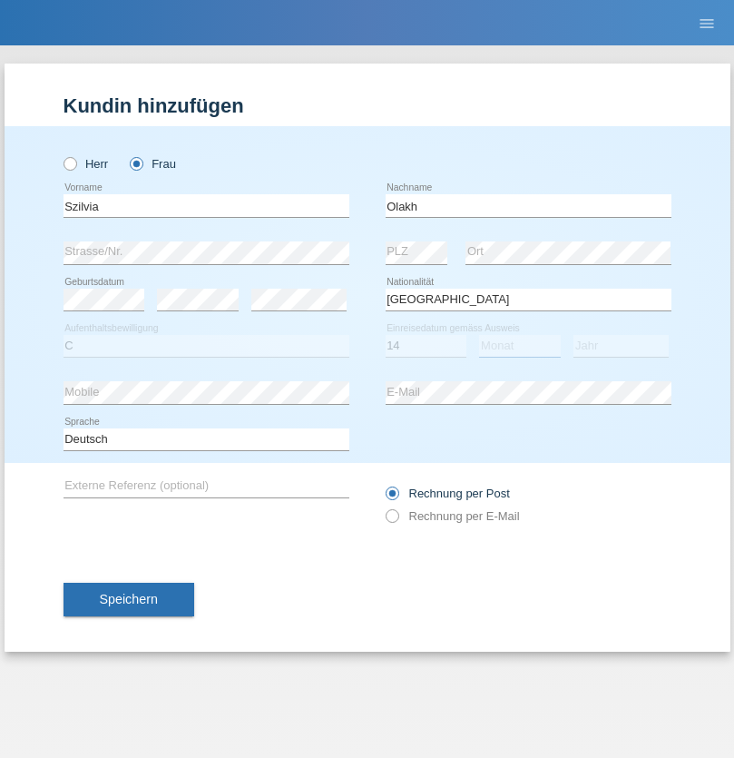
select select "09"
select select "2021"
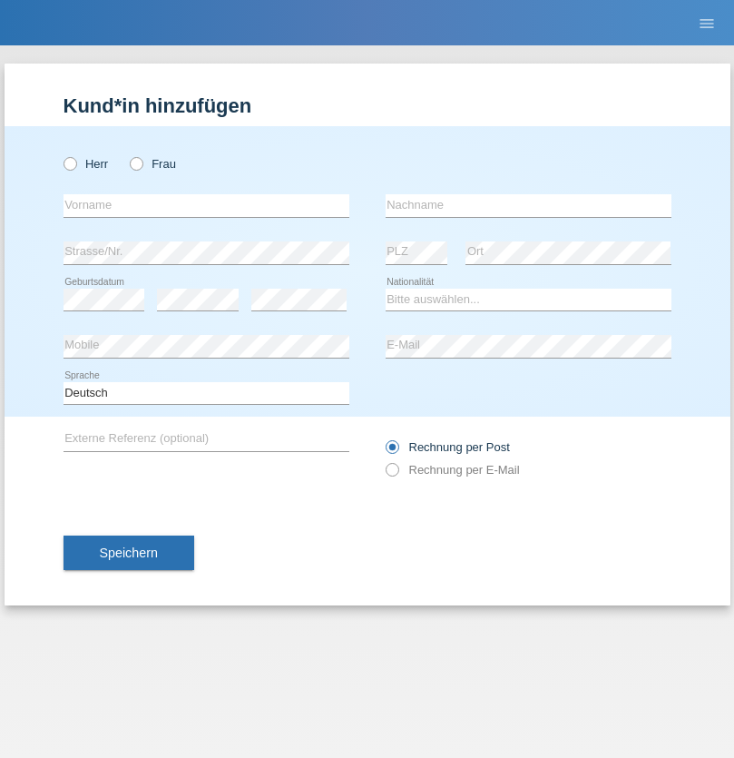
radio input "true"
click at [206, 205] on input "text" at bounding box center [207, 205] width 286 height 23
type input "Asrit"
click at [528, 205] on input "text" at bounding box center [529, 205] width 286 height 23
type input "Kupa"
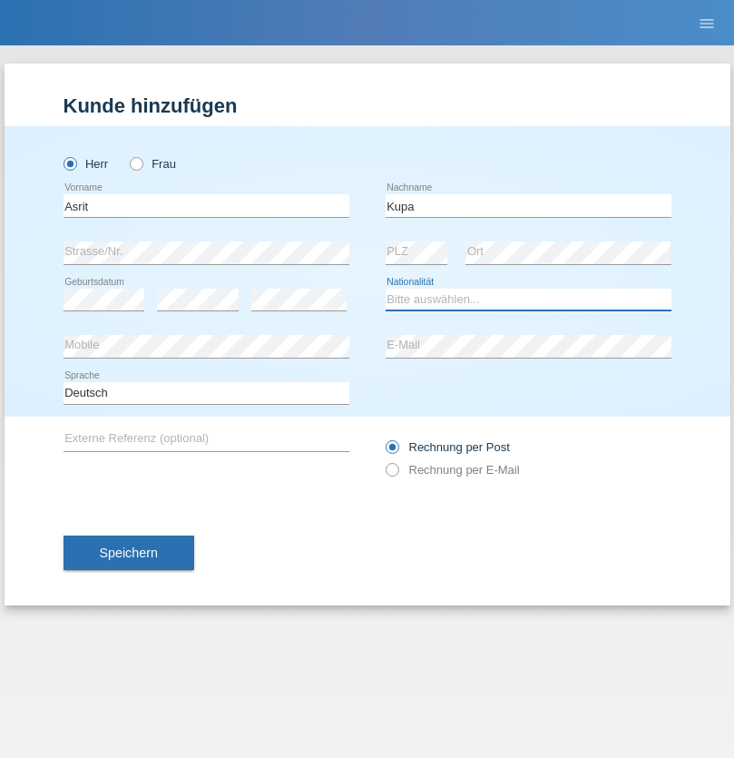
select select "MK"
select select "C"
select select "27"
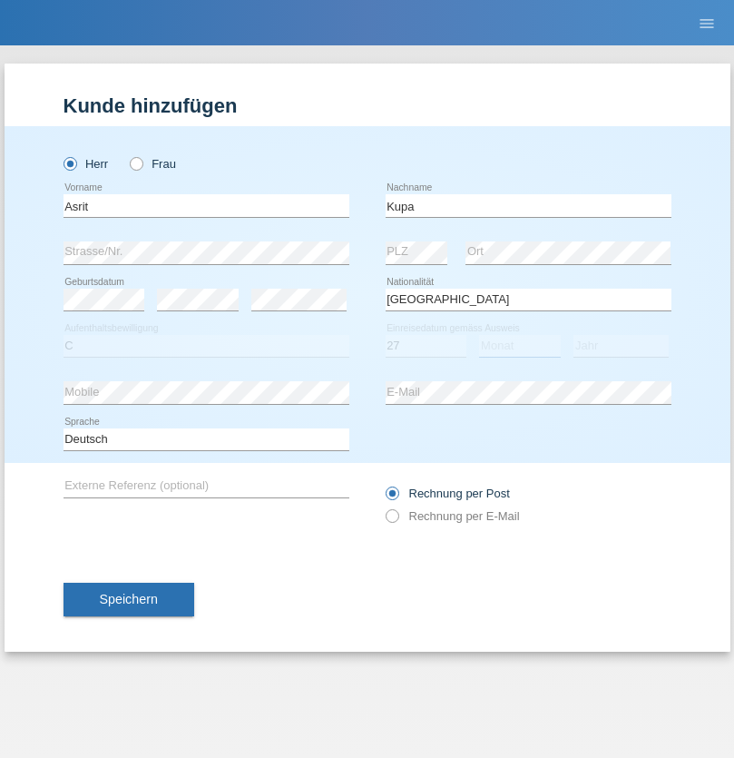
select select "05"
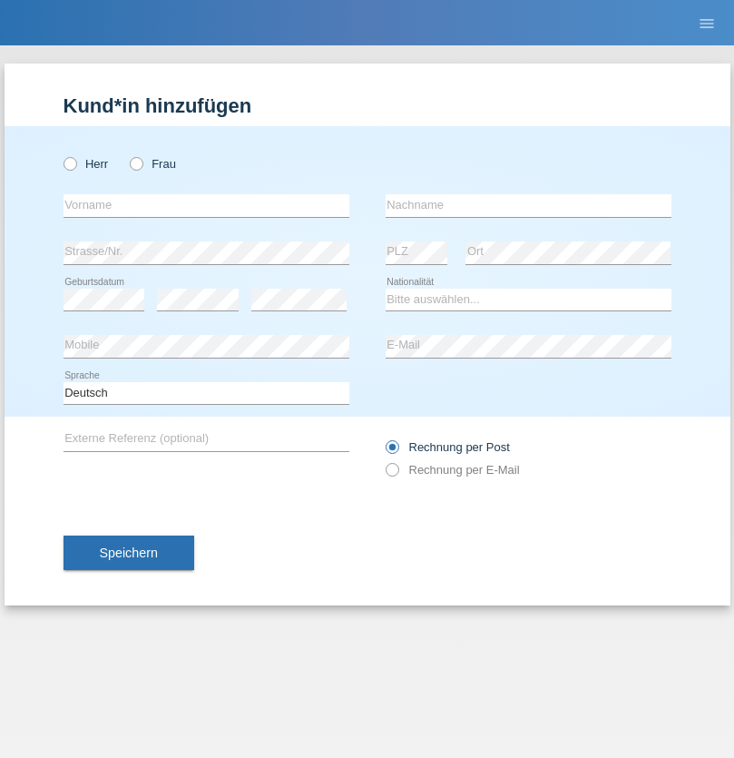
radio input "true"
click at [206, 205] on input "text" at bounding box center [207, 205] width 286 height 23
type input "[PERSON_NAME]"
click at [528, 205] on input "text" at bounding box center [529, 205] width 286 height 23
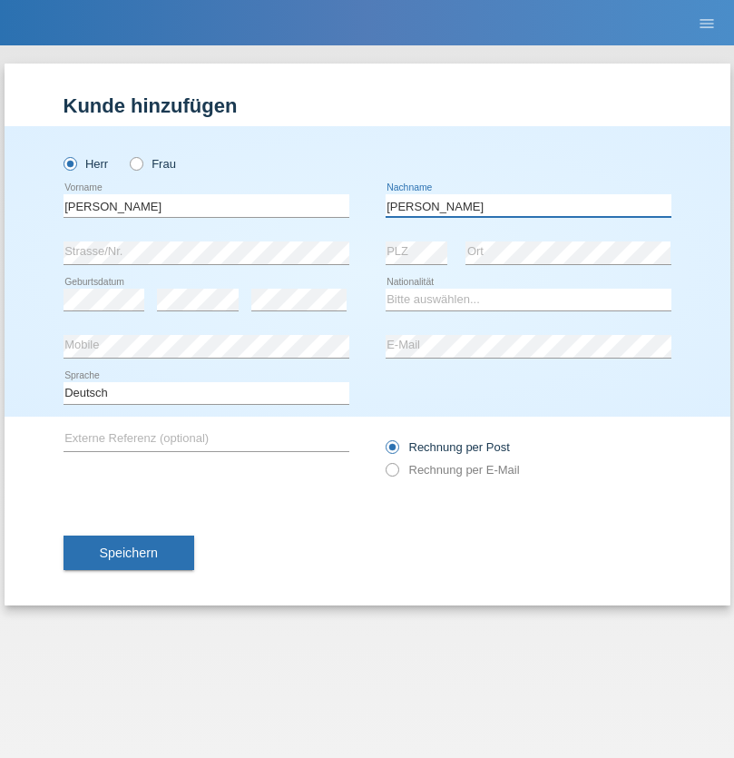
type input "[PERSON_NAME]"
select select "SY"
select select "C"
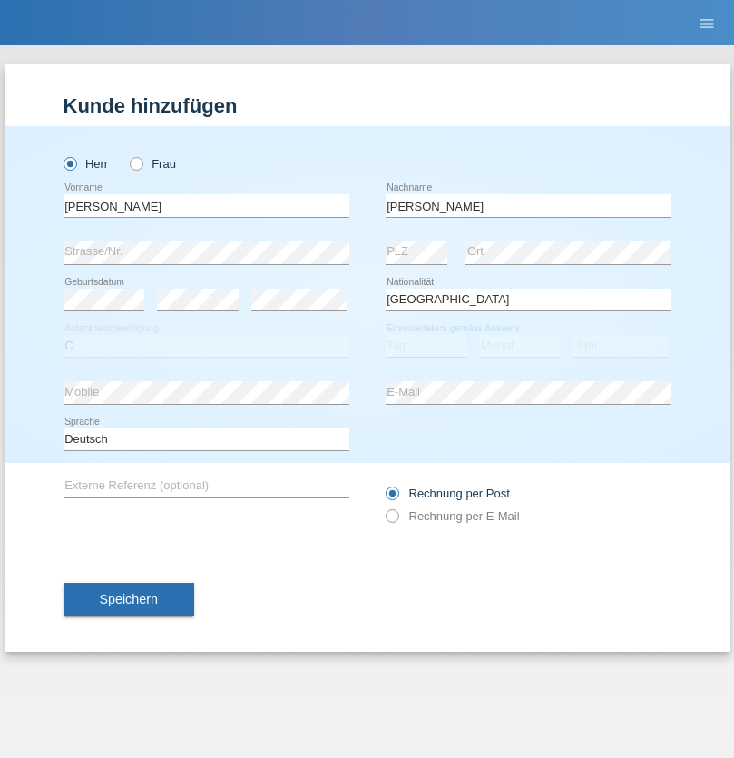
select select "14"
select select "09"
select select "2021"
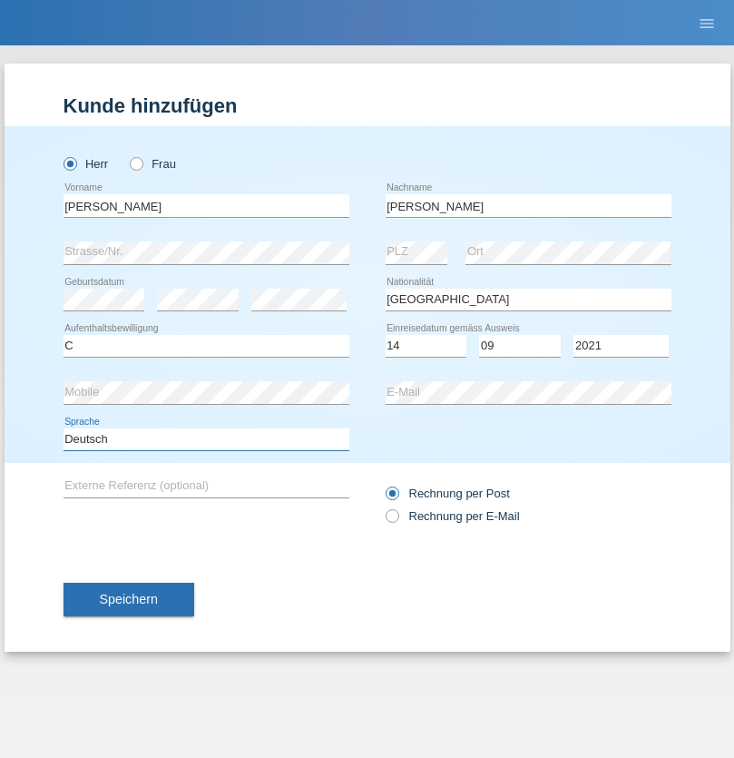
select select "en"
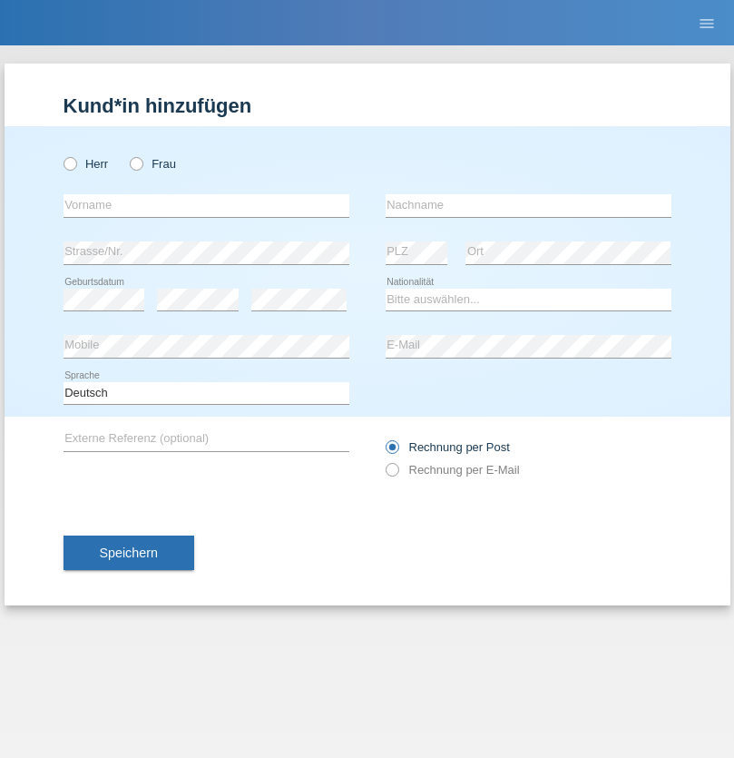
radio input "true"
select select "CH"
radio input "true"
click at [206, 205] on input "text" at bounding box center [207, 205] width 286 height 23
type input "[PERSON_NAME]"
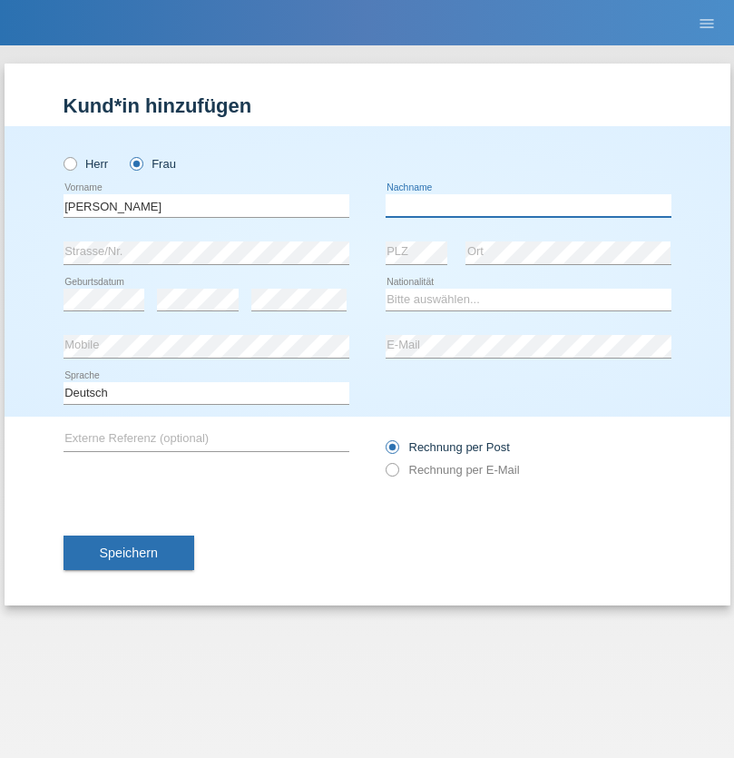
click at [528, 205] on input "text" at bounding box center [529, 205] width 286 height 23
type input "Bacic"
select select "CH"
